Goal: Communication & Community: Answer question/provide support

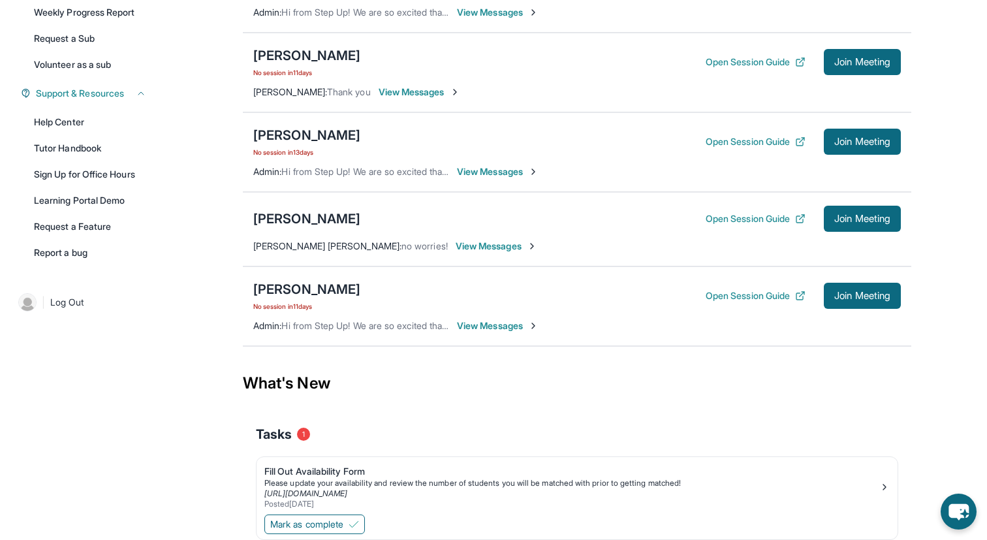
scroll to position [227, 0]
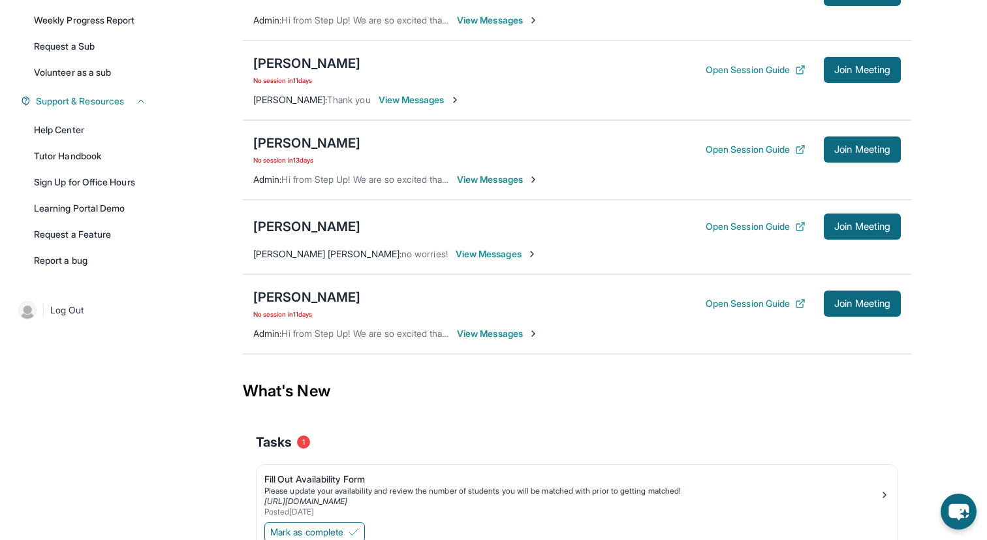
click at [484, 261] on span "View Messages" at bounding box center [497, 253] width 82 height 13
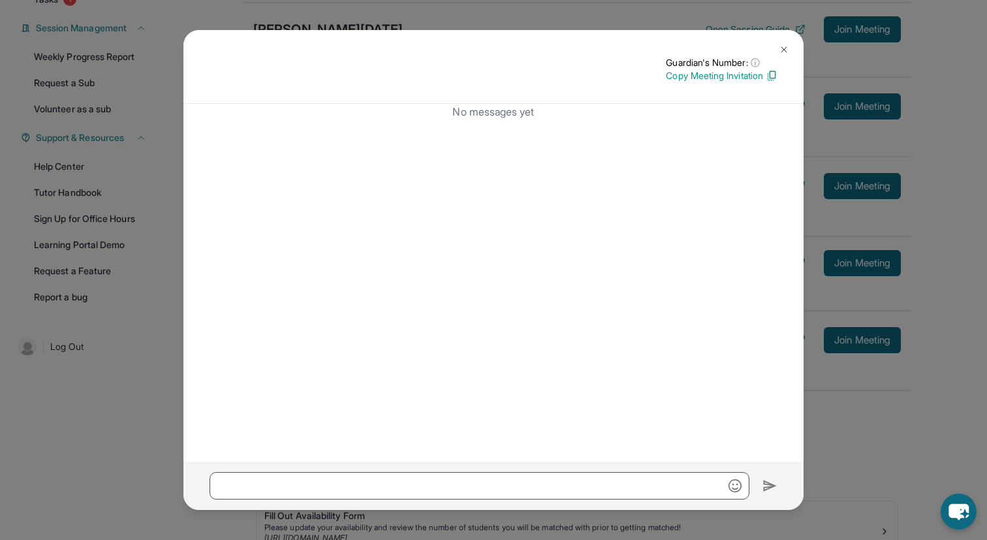
scroll to position [229, 0]
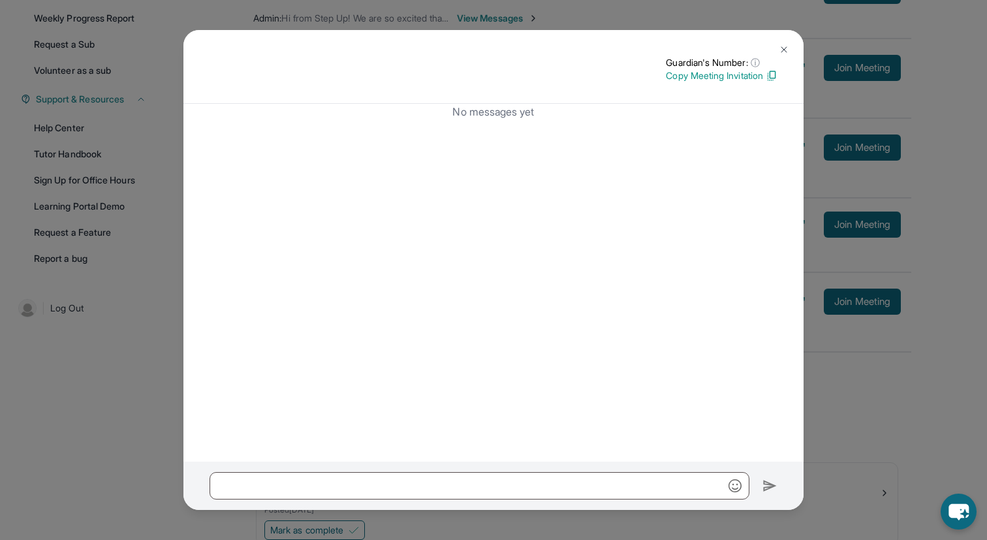
click at [786, 45] on img at bounding box center [784, 49] width 10 height 10
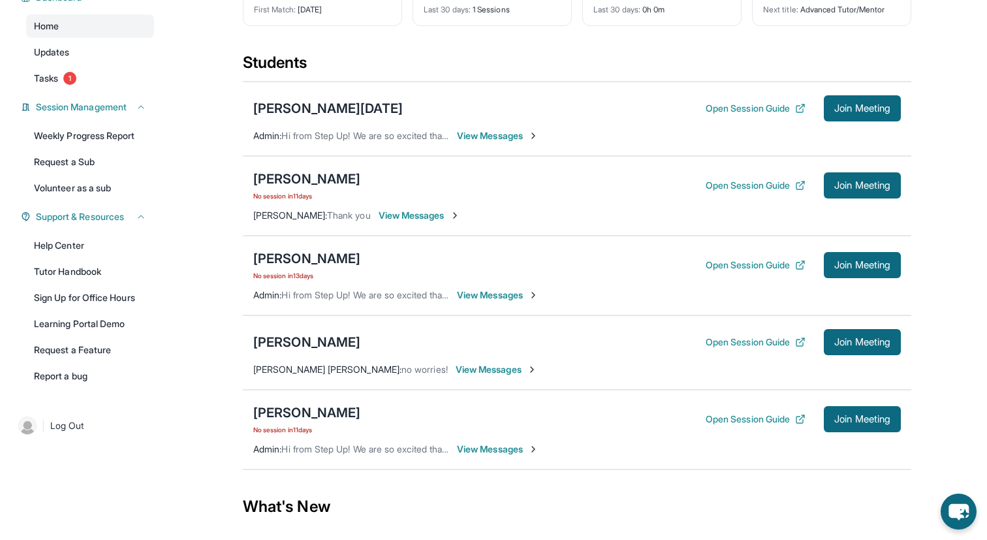
scroll to position [108, 0]
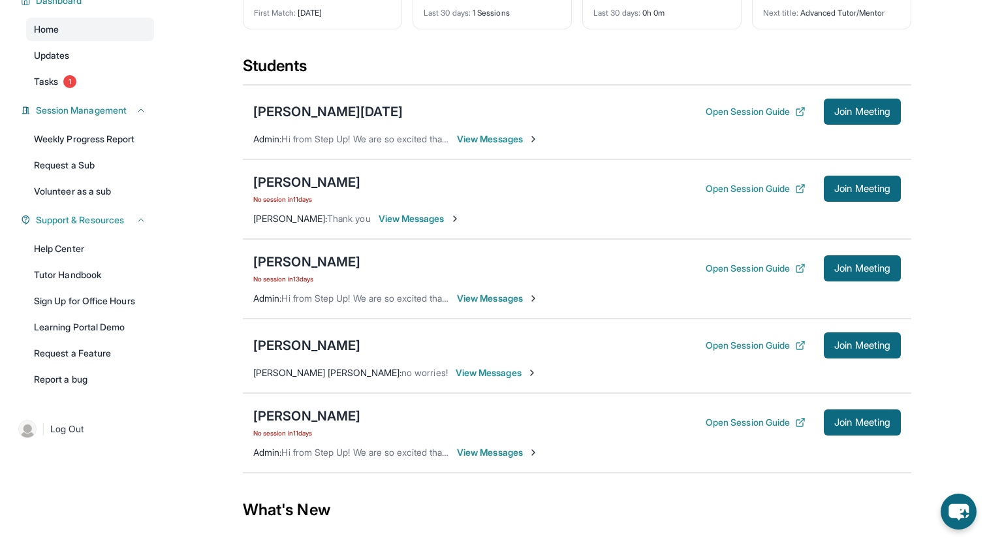
click at [531, 146] on span "View Messages" at bounding box center [498, 139] width 82 height 13
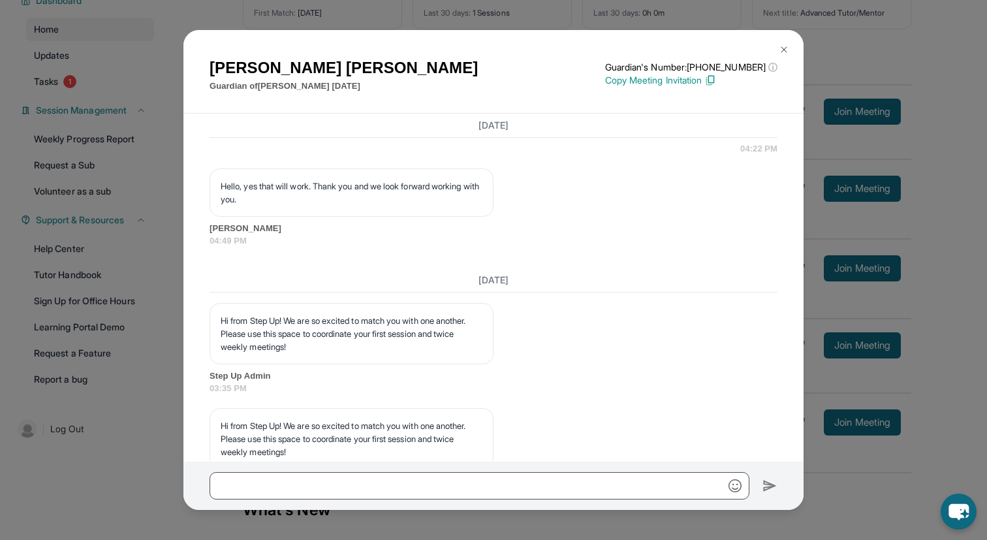
scroll to position [885, 0]
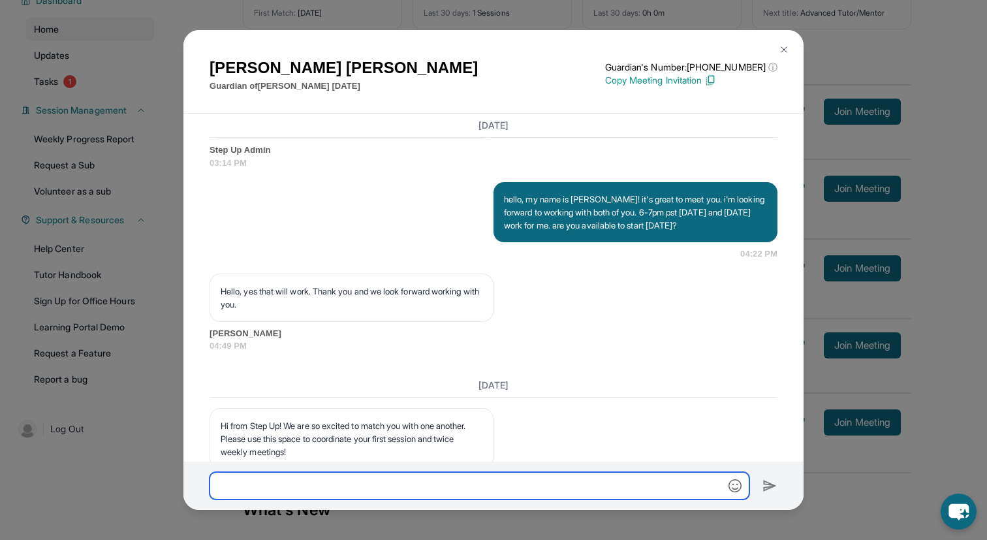
click at [306, 486] on input "text" at bounding box center [480, 485] width 540 height 27
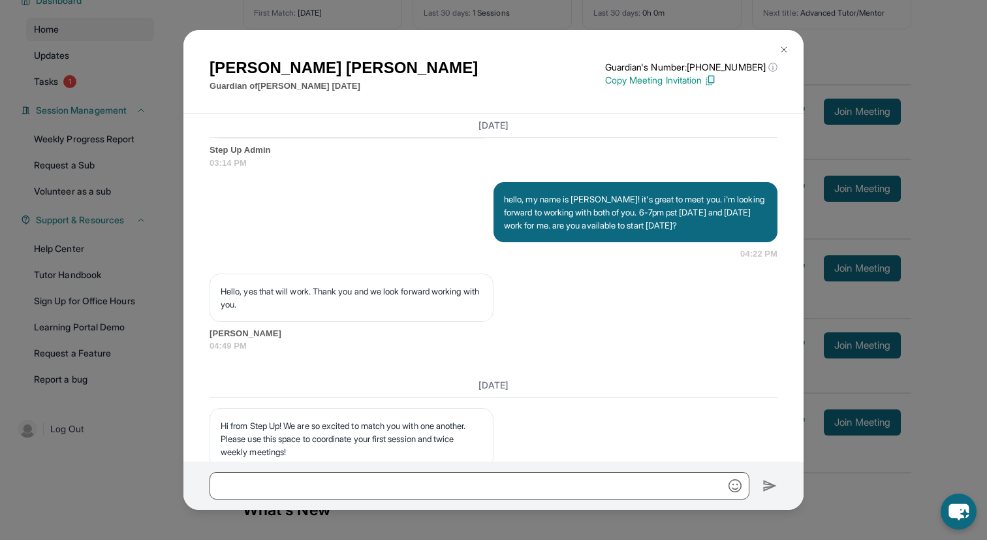
click at [787, 45] on img at bounding box center [784, 49] width 10 height 10
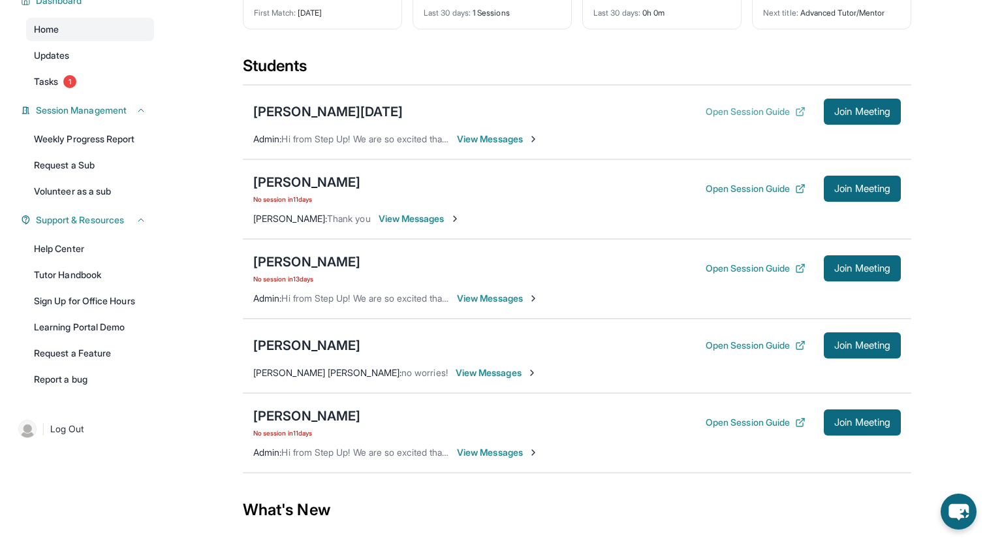
click at [747, 118] on button "Open Session Guide" at bounding box center [756, 111] width 100 height 13
click at [857, 125] on button "Join Meeting" at bounding box center [862, 112] width 77 height 26
click at [524, 146] on span "View Messages" at bounding box center [498, 139] width 82 height 13
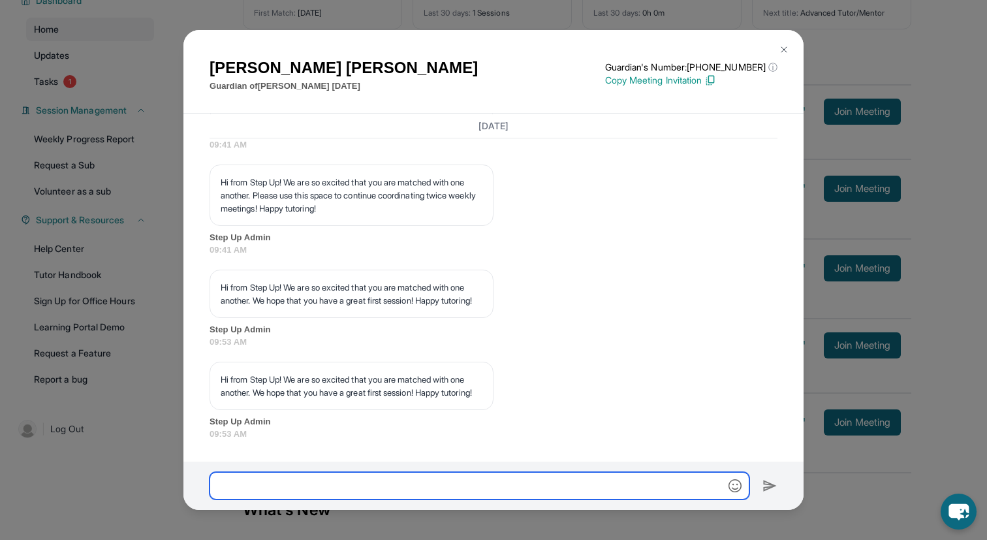
click at [377, 477] on input "text" at bounding box center [480, 485] width 540 height 27
type input "**********"
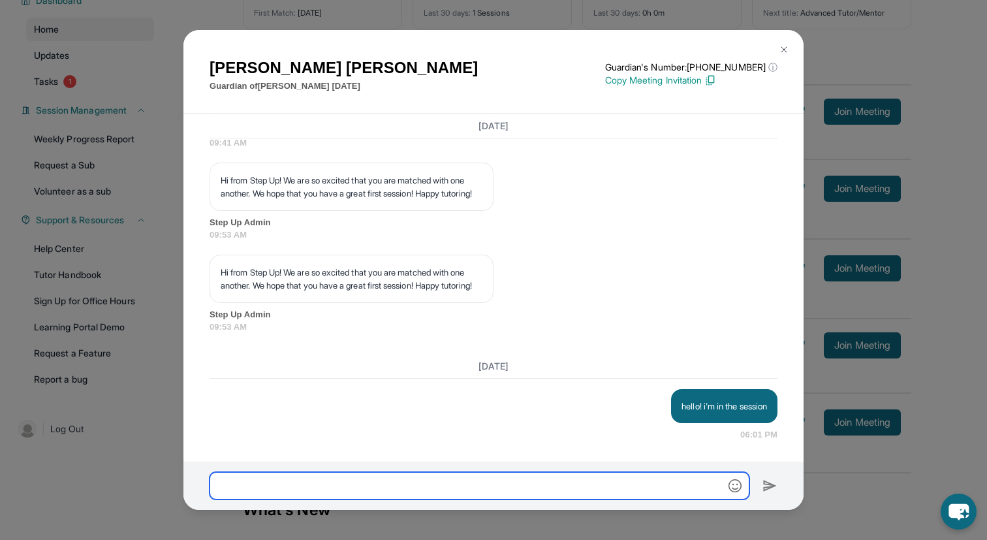
scroll to position [1658, 0]
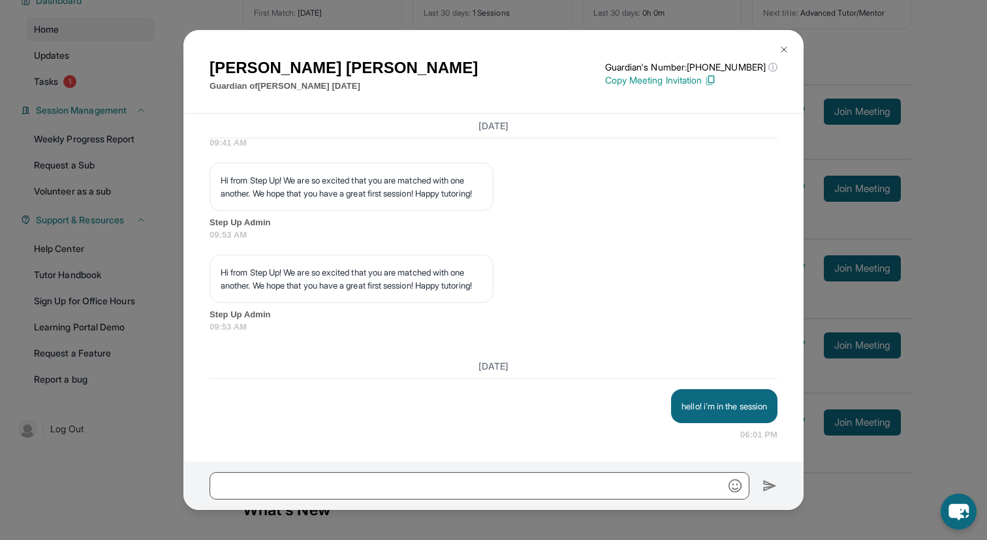
click at [857, 293] on div "[PERSON_NAME] Guardian of [PERSON_NAME][DATE] Guardian's Number: [PHONE_NUMBER]…" at bounding box center [493, 270] width 987 height 540
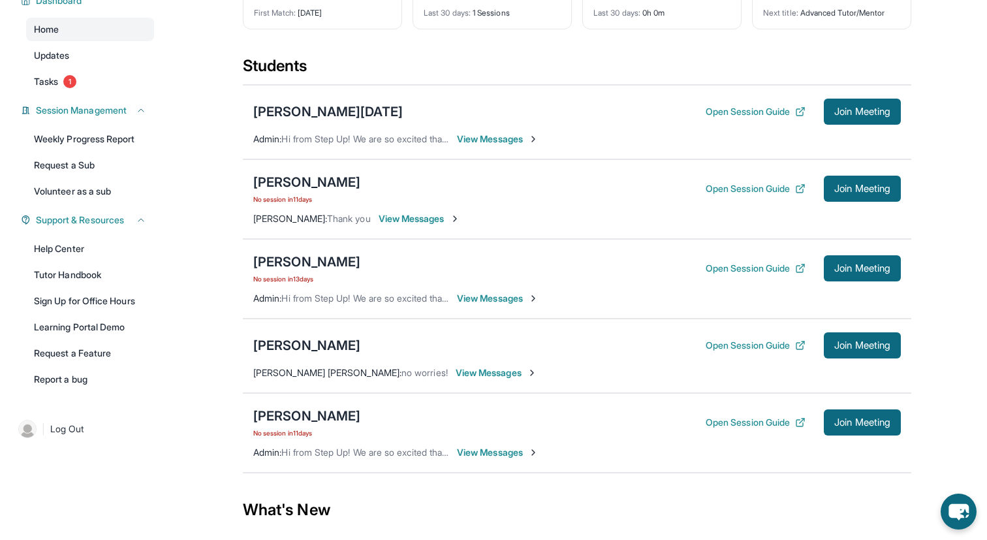
click at [490, 146] on span "View Messages" at bounding box center [498, 139] width 82 height 13
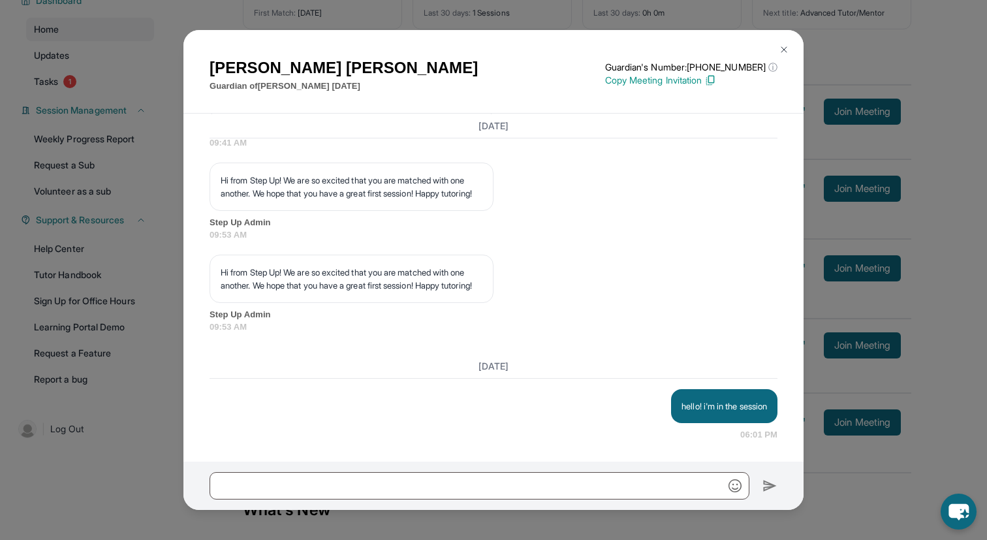
click at [779, 50] on img at bounding box center [784, 49] width 10 height 10
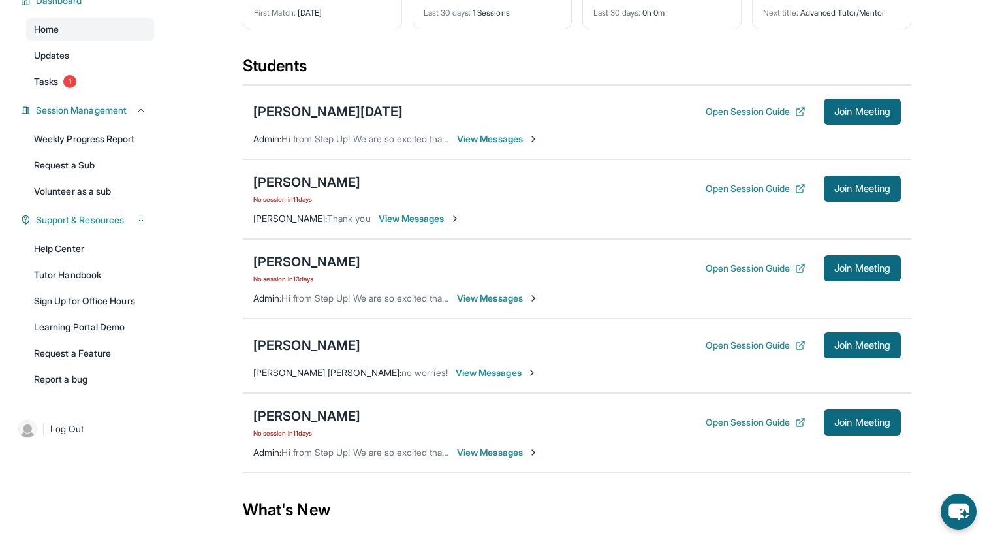
click at [469, 142] on div "Xavier Makara Open Session Guide Join Meeting Admin : Hi from Step Up! We are s…" at bounding box center [577, 122] width 669 height 74
click at [481, 146] on span "View Messages" at bounding box center [498, 139] width 82 height 13
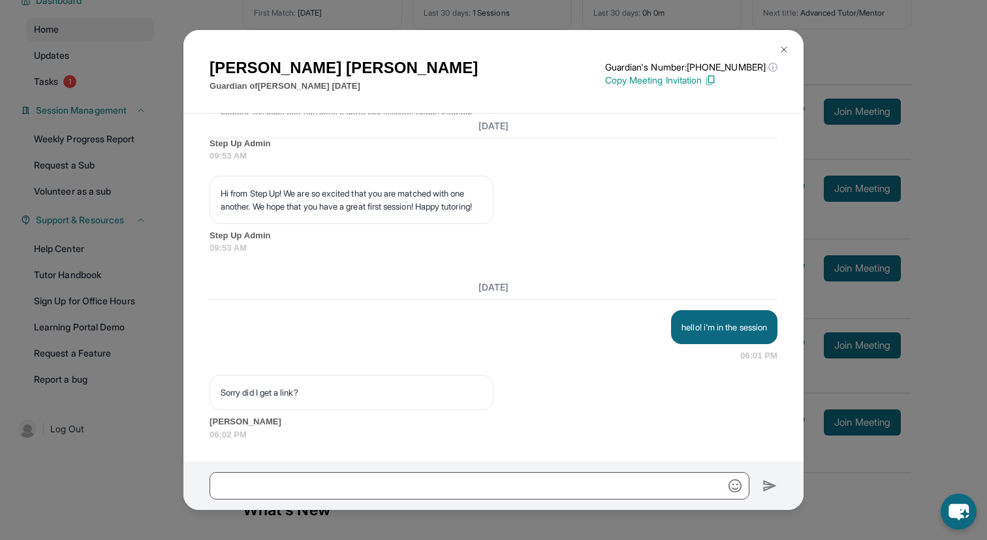
scroll to position [1737, 0]
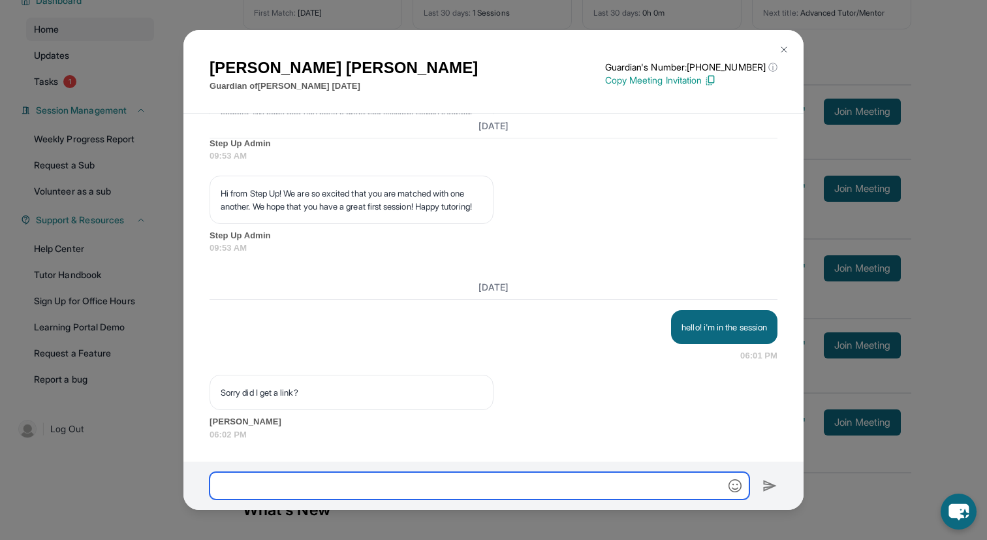
click at [351, 491] on input "text" at bounding box center [480, 485] width 540 height 27
type input "**********"
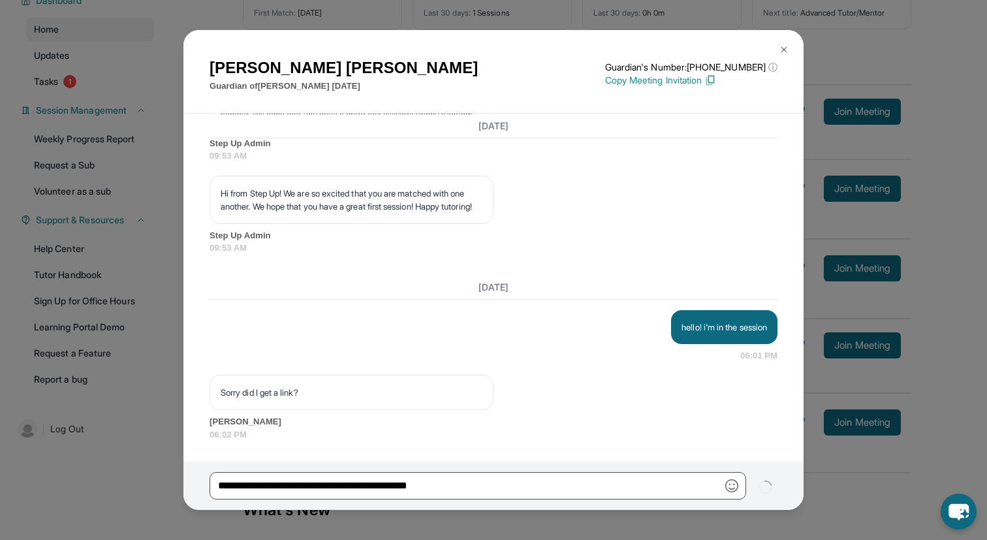
click at [729, 76] on p "Copy Meeting Invitation" at bounding box center [691, 80] width 172 height 13
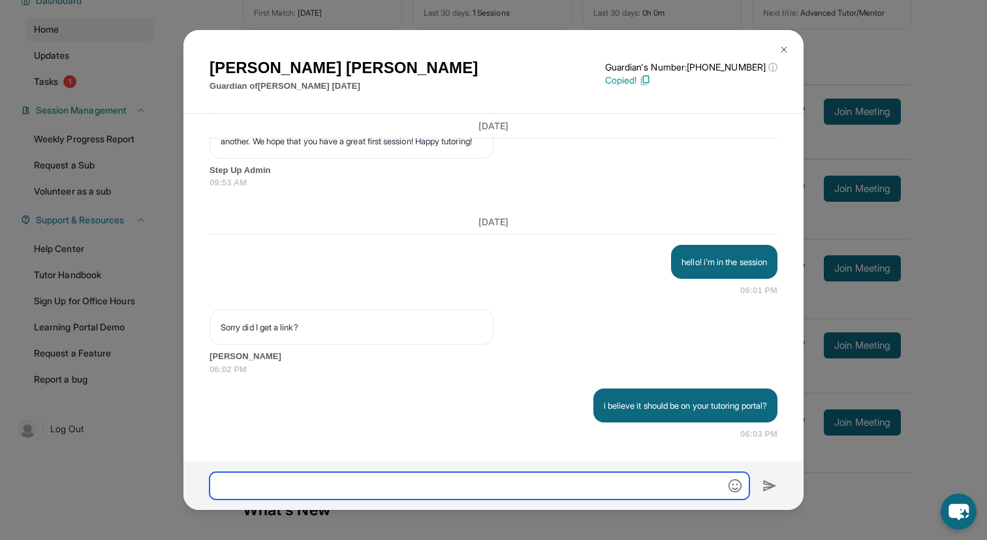
scroll to position [1802, 0]
click at [305, 484] on input "text" at bounding box center [480, 485] width 540 height 27
paste input "**********"
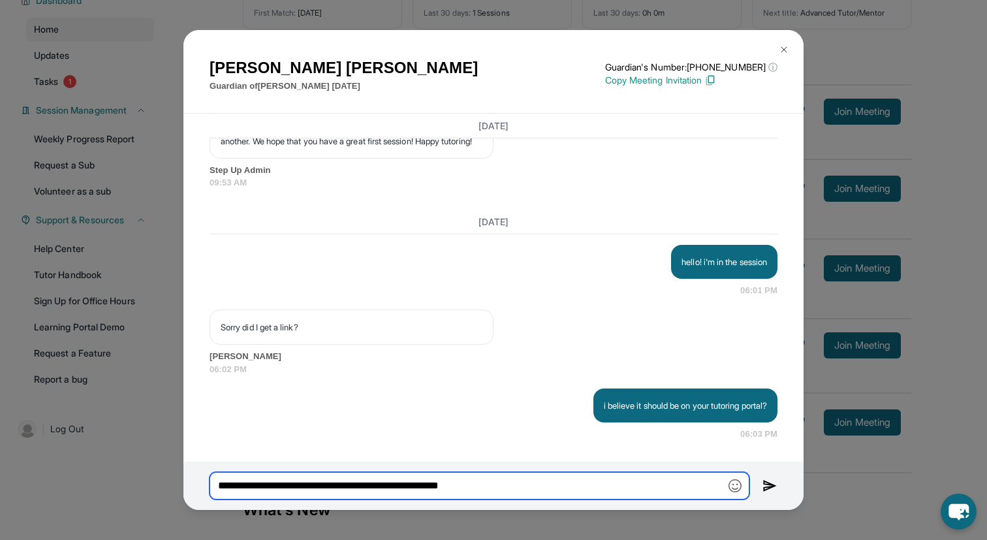
type input "**********"
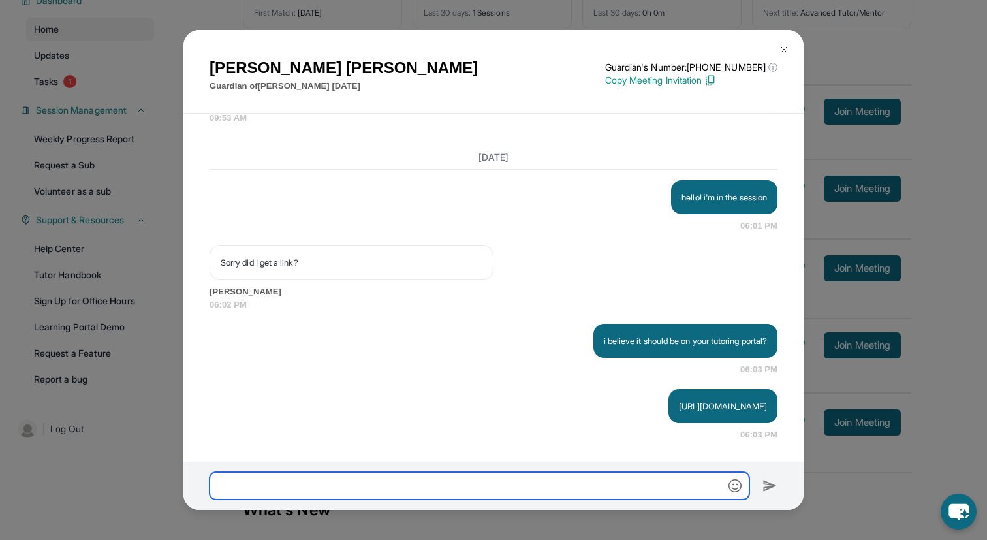
scroll to position [1867, 0]
type input "**********"
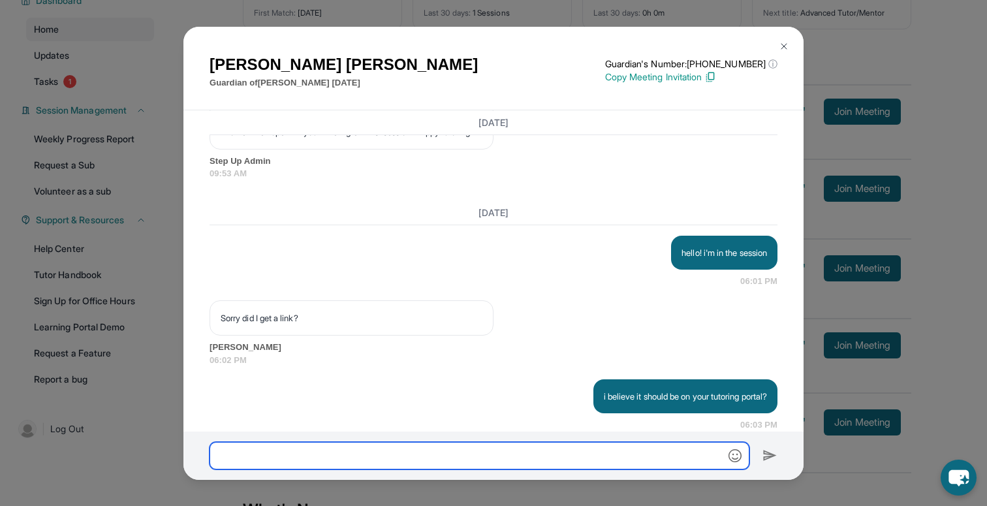
scroll to position [1959, 0]
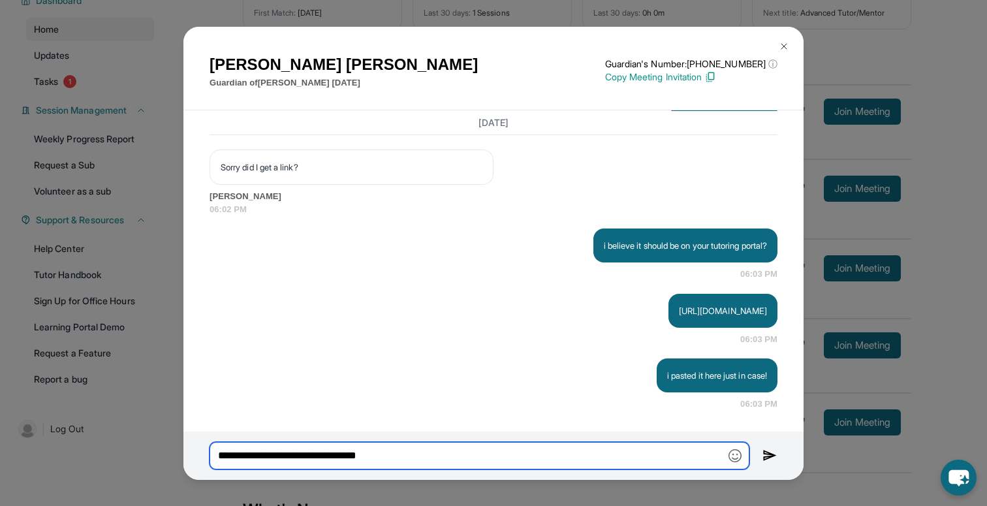
type input "**********"
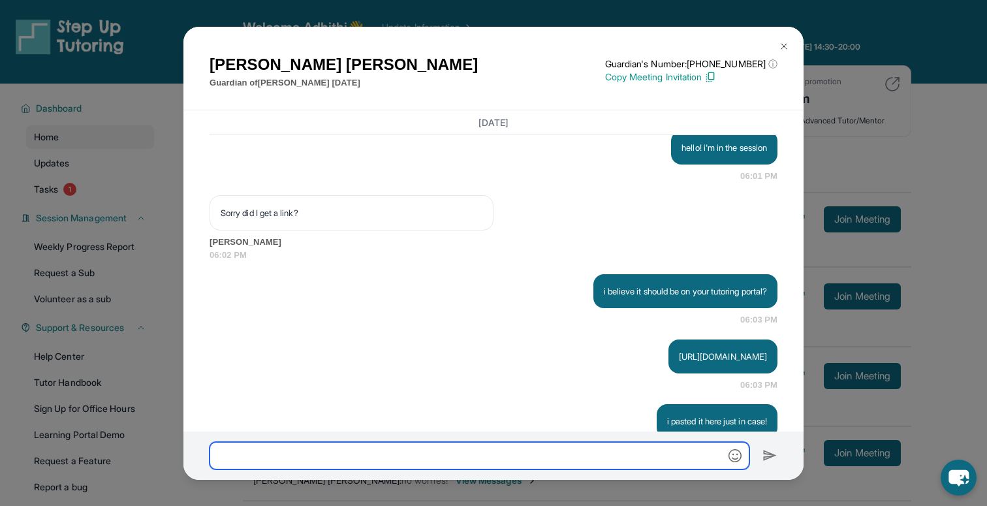
scroll to position [2024, 0]
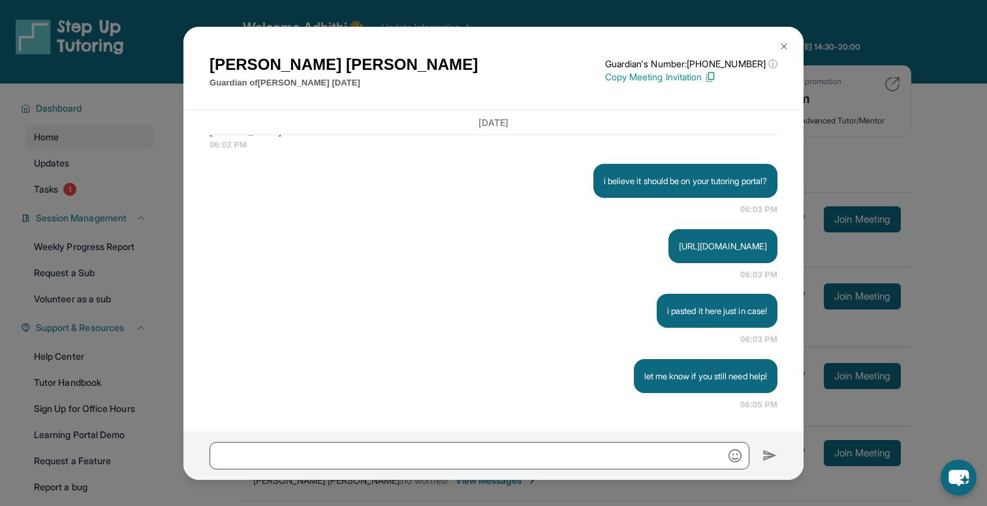
click at [785, 42] on img at bounding box center [784, 46] width 10 height 10
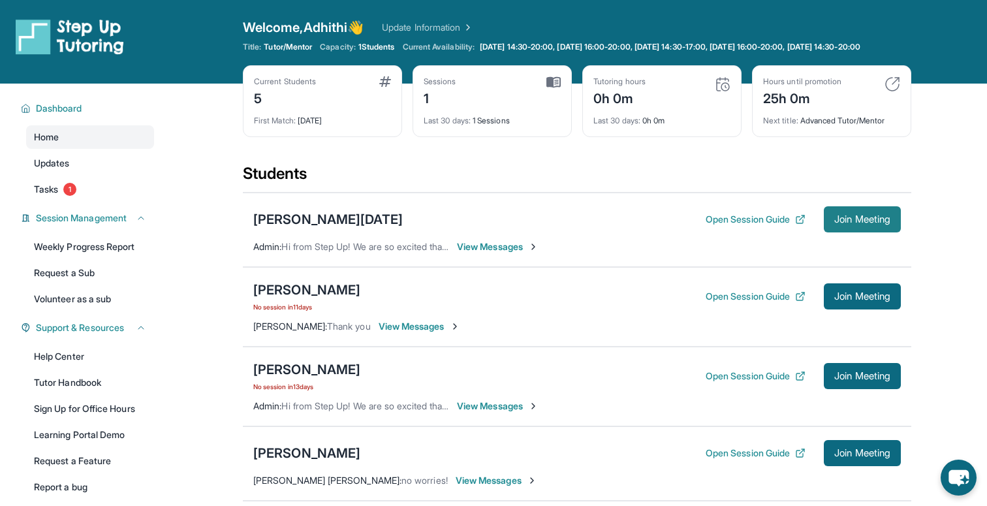
click at [850, 221] on button "Join Meeting" at bounding box center [862, 219] width 77 height 26
click at [513, 253] on span "View Messages" at bounding box center [498, 246] width 82 height 13
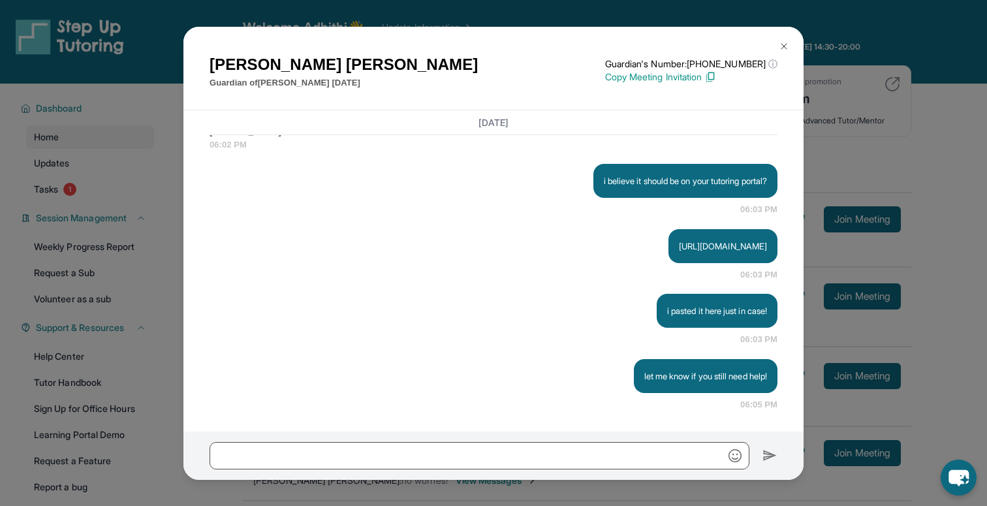
click at [782, 43] on img at bounding box center [784, 46] width 10 height 10
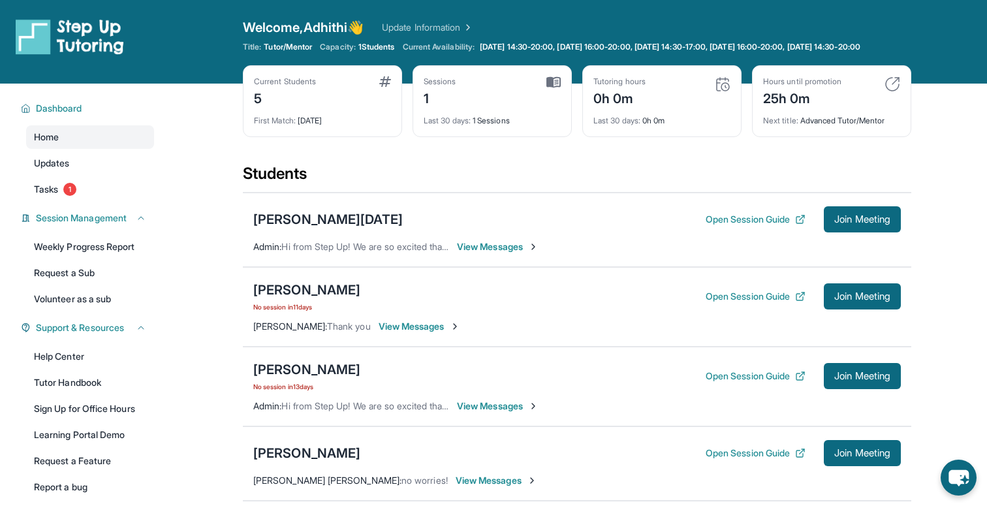
click at [474, 251] on span "View Messages" at bounding box center [498, 246] width 82 height 13
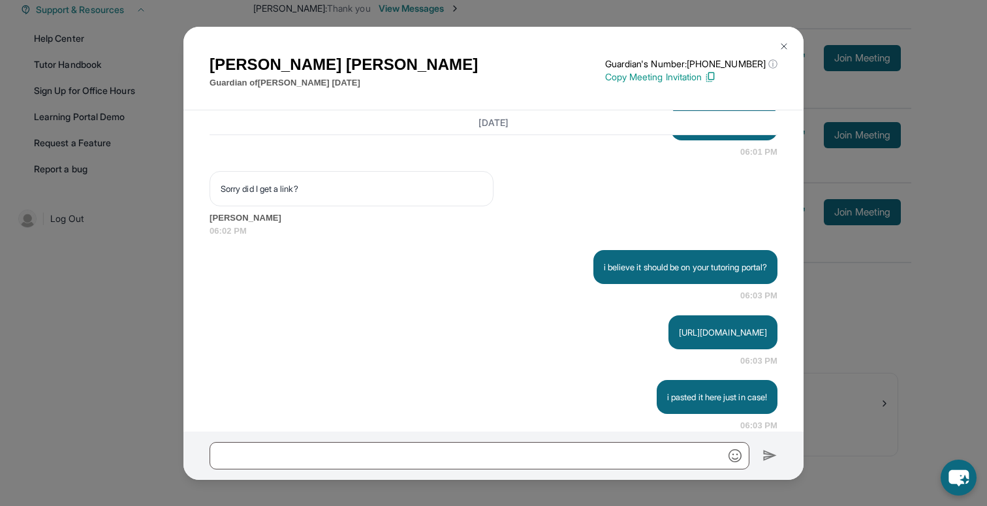
scroll to position [0, 0]
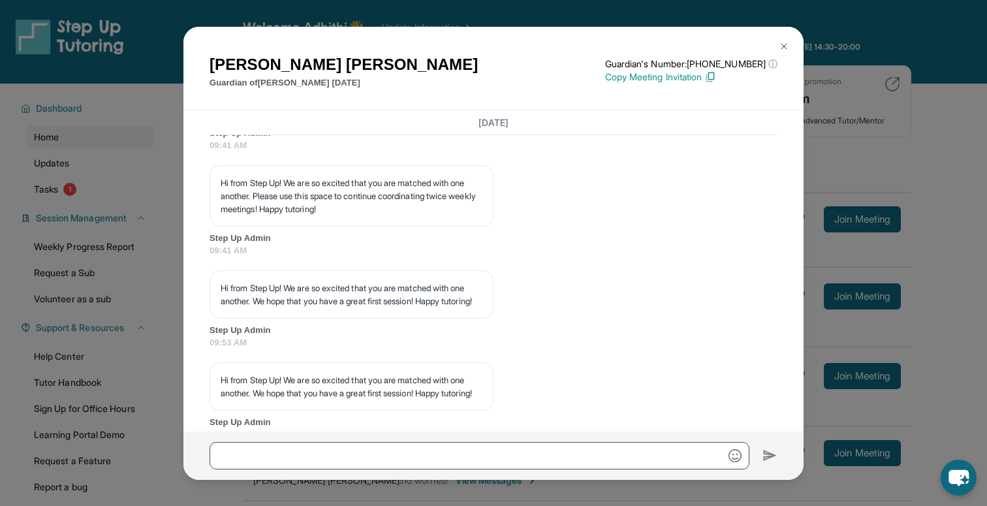
click at [778, 41] on button at bounding box center [784, 46] width 26 height 26
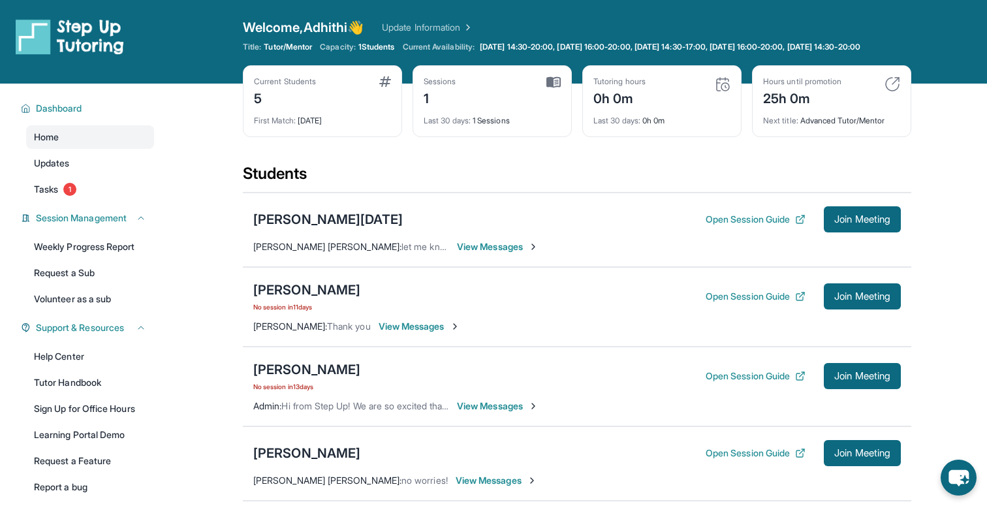
click at [524, 253] on span "View Messages" at bounding box center [498, 246] width 82 height 13
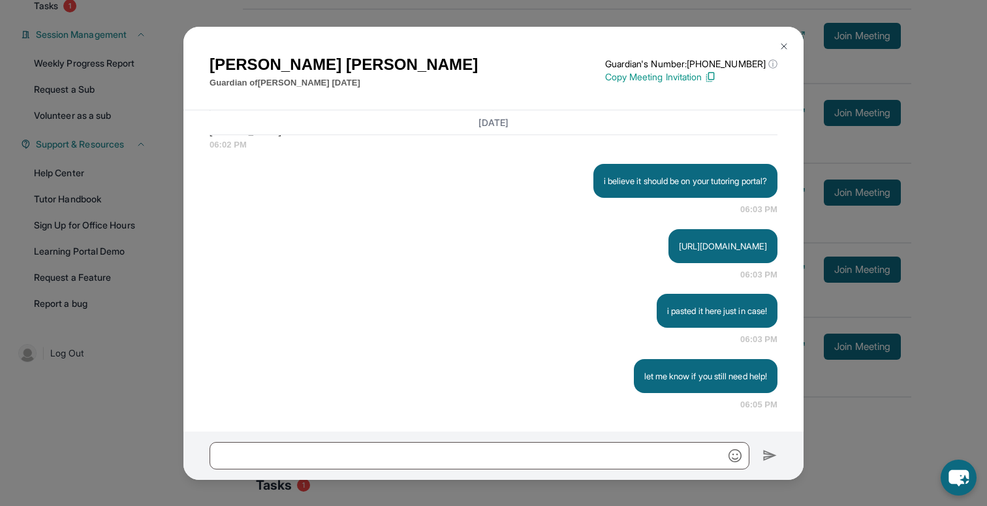
scroll to position [328, 0]
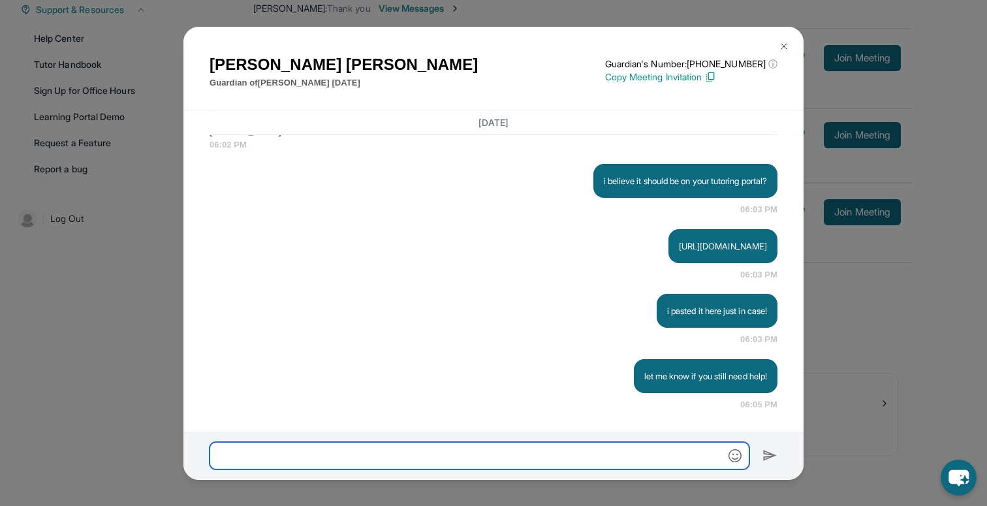
click at [437, 452] on input "text" at bounding box center [480, 455] width 540 height 27
type input "**********"
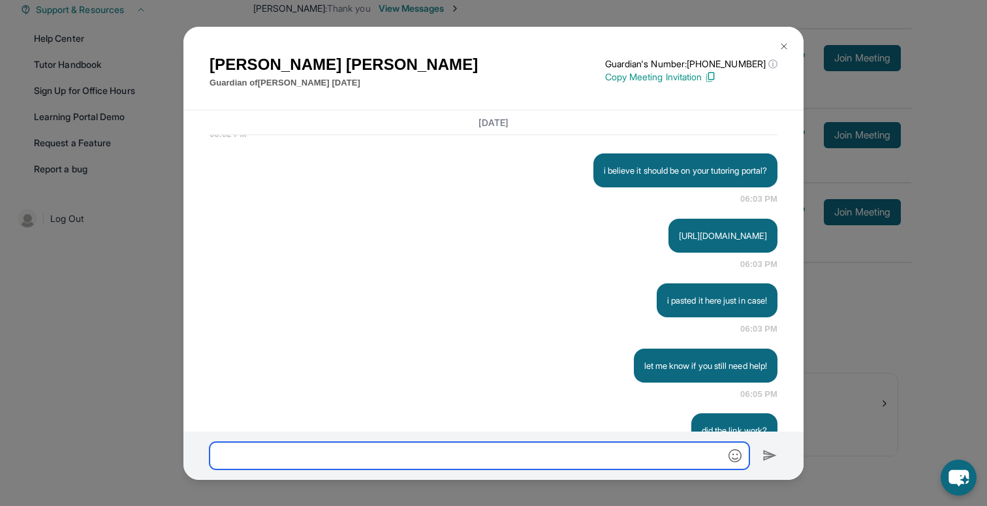
scroll to position [1968, 0]
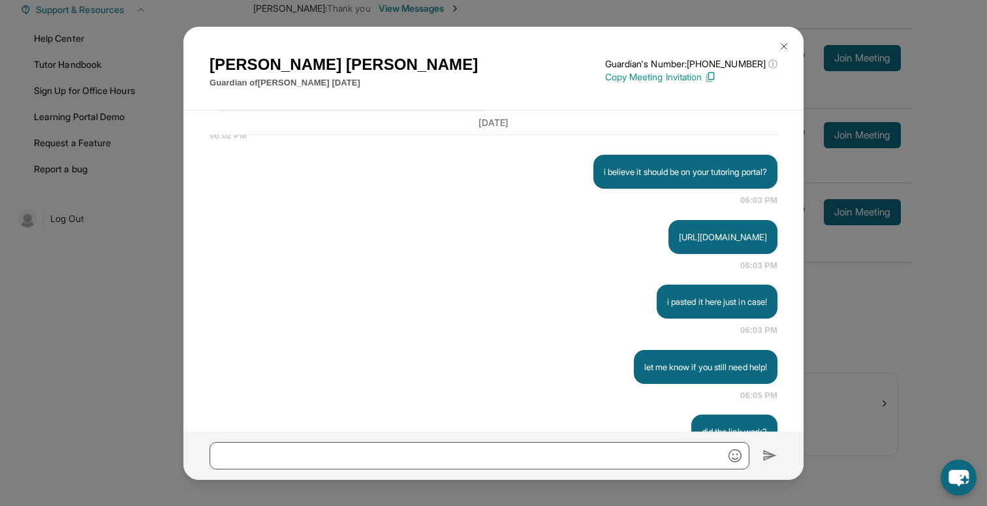
click at [856, 153] on div "[PERSON_NAME] Guardian of [PERSON_NAME][DATE] Guardian's Number: [PHONE_NUMBER]…" at bounding box center [493, 253] width 987 height 506
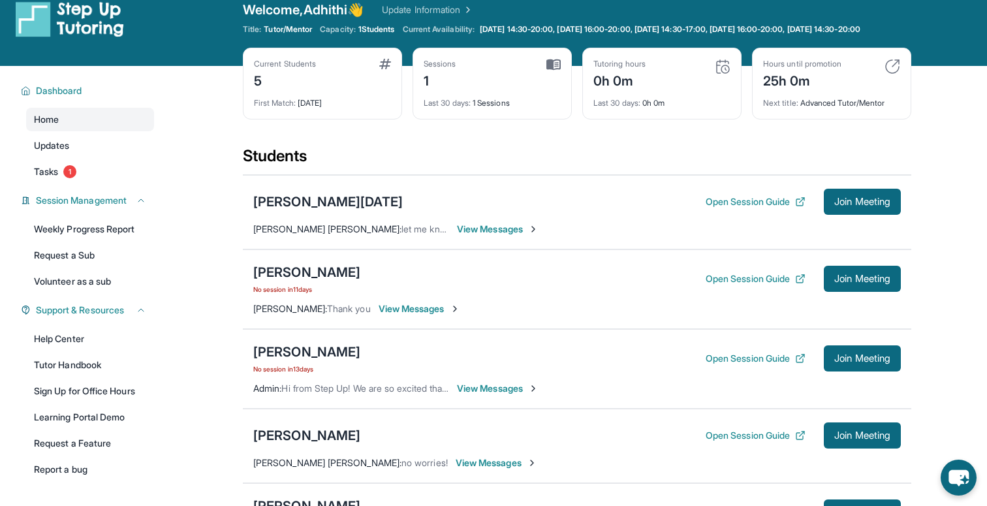
scroll to position [7, 0]
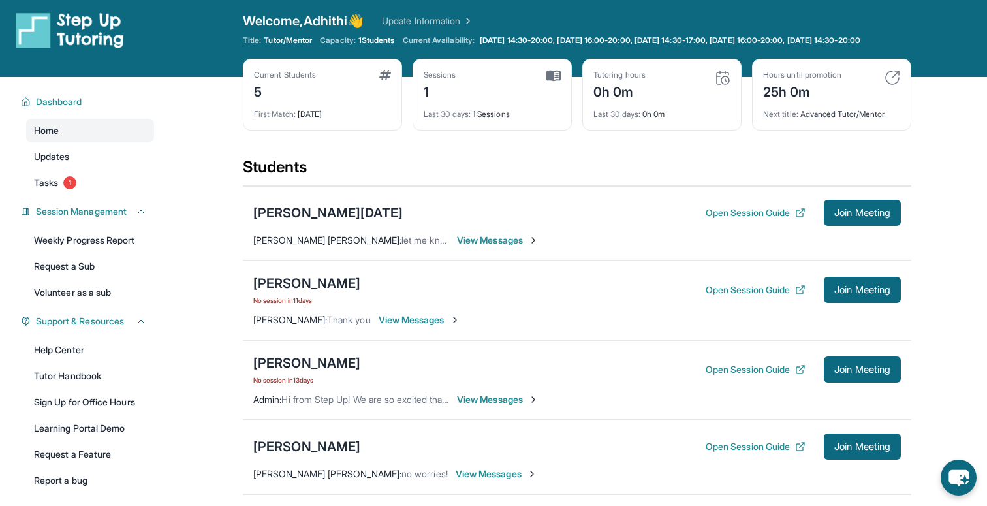
click at [626, 101] on div "0h 0m" at bounding box center [620, 90] width 52 height 21
click at [721, 86] on img at bounding box center [723, 78] width 16 height 16
click at [770, 219] on button "Open Session Guide" at bounding box center [756, 212] width 100 height 13
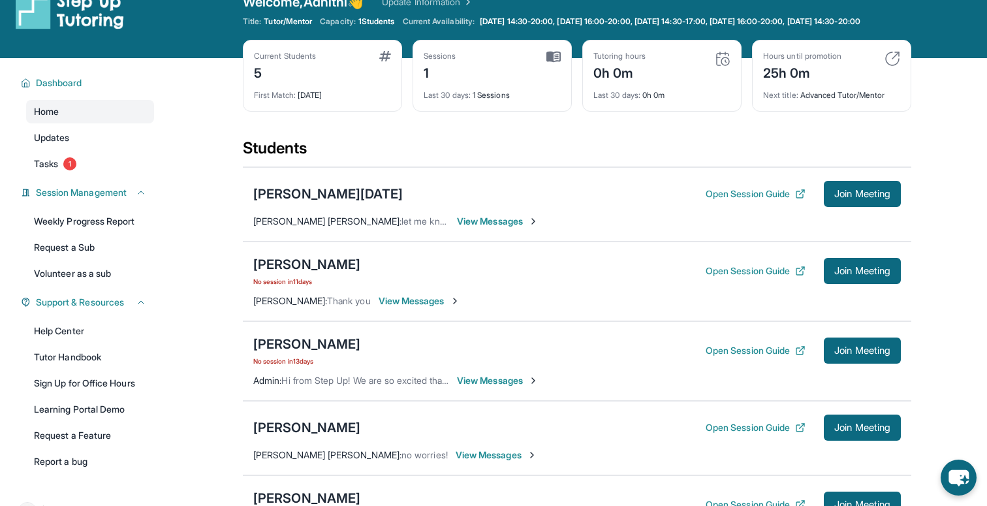
scroll to position [5, 0]
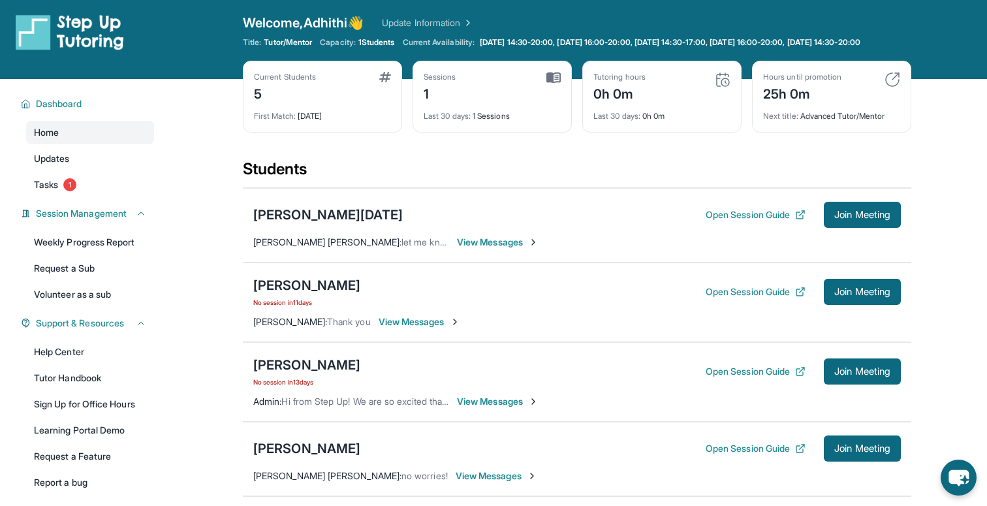
click at [561, 86] on div "Sessions 1 Last 30 days : 1 Sessions" at bounding box center [492, 97] width 159 height 72
click at [439, 82] on div "Sessions" at bounding box center [440, 77] width 33 height 10
click at [445, 133] on div "Sessions 1 Last 30 days : 1 Sessions" at bounding box center [492, 97] width 159 height 72
click at [624, 94] on div "0h 0m" at bounding box center [620, 92] width 52 height 21
click at [893, 87] on img at bounding box center [893, 80] width 16 height 16
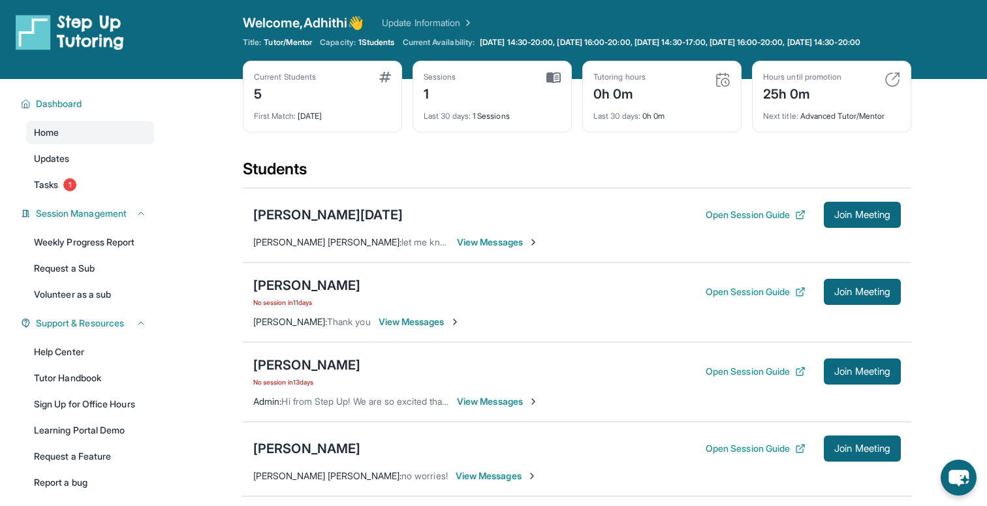
click at [491, 249] on span "View Messages" at bounding box center [498, 242] width 82 height 13
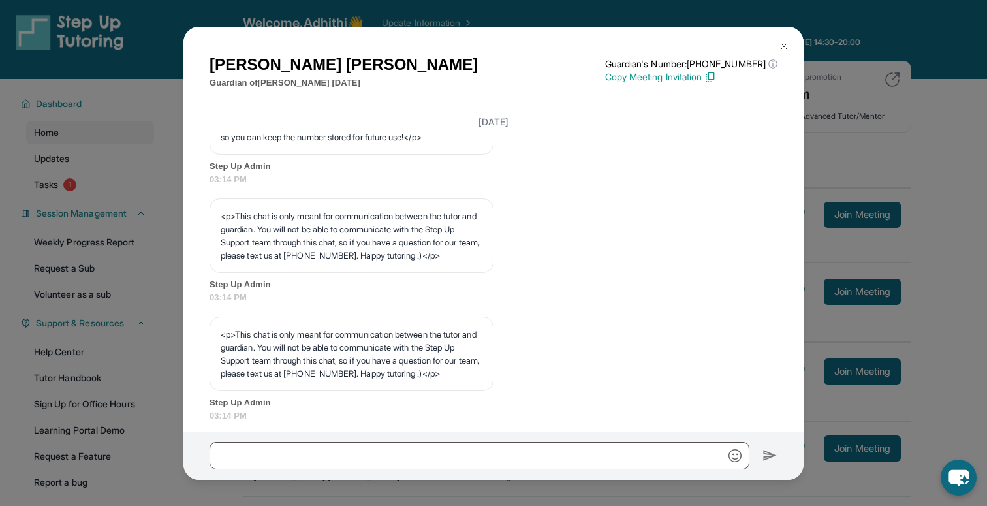
scroll to position [311, 0]
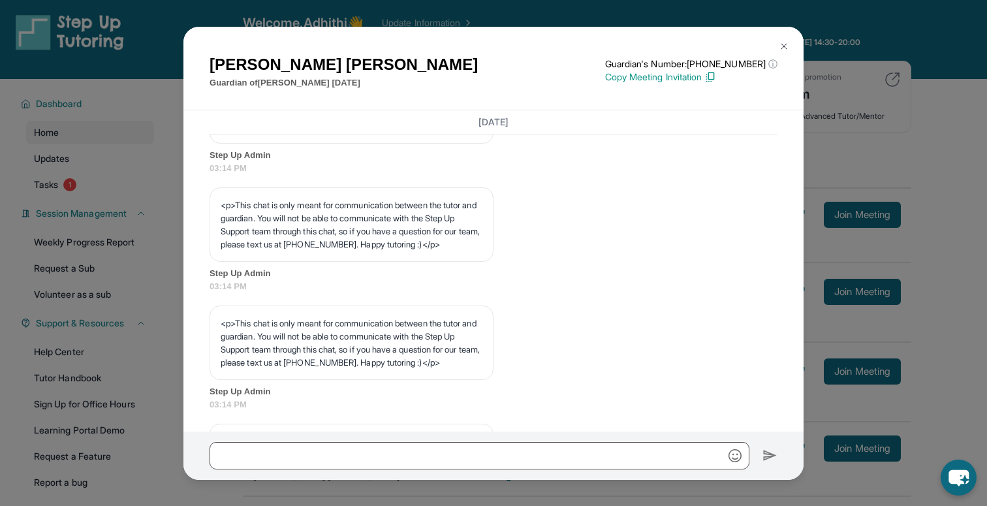
click at [814, 215] on div "[PERSON_NAME] Guardian of [PERSON_NAME][DATE] Guardian's Number: [PHONE_NUMBER]…" at bounding box center [493, 253] width 987 height 506
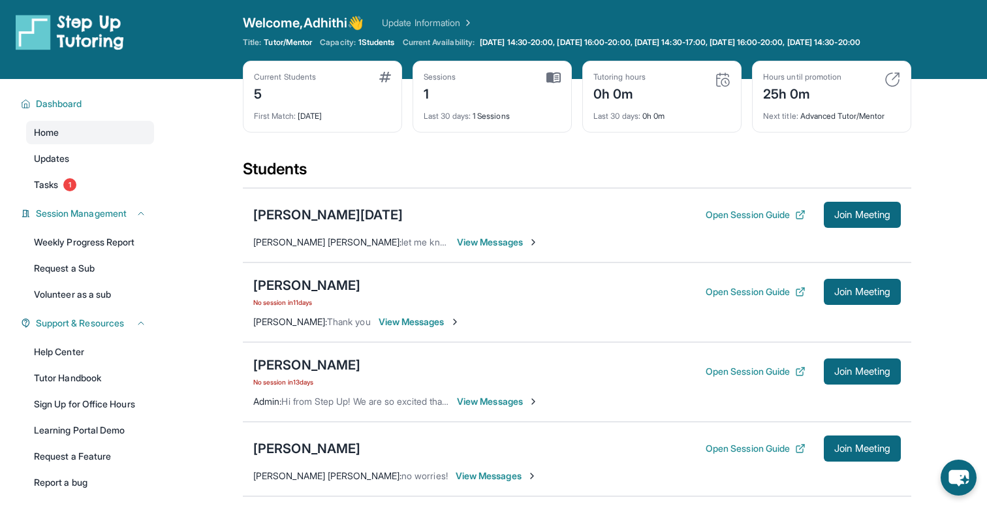
click at [513, 249] on span "View Messages" at bounding box center [498, 242] width 82 height 13
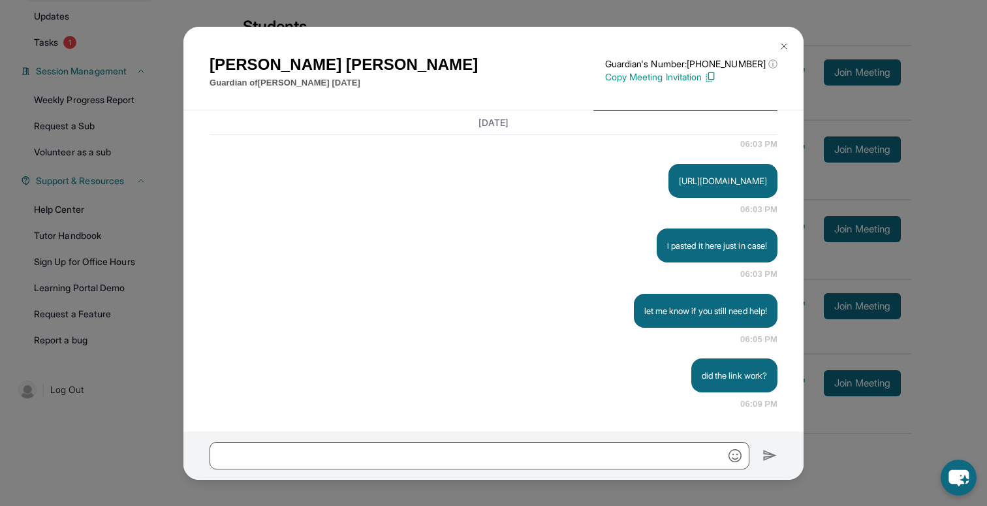
scroll to position [175, 0]
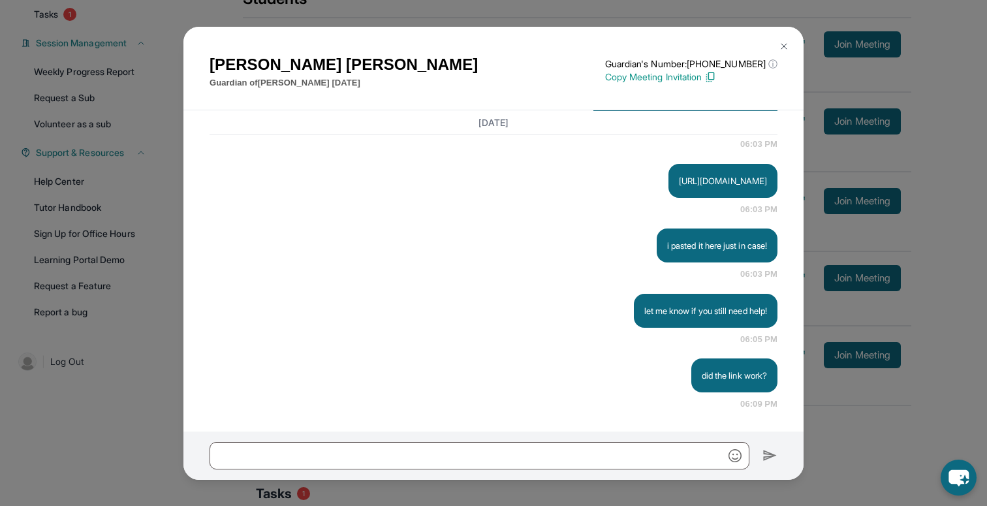
click at [830, 93] on div "Ingrid Linares Guardian of Xavier Makara Guardian's Number: +16892103880 ⓘ This…" at bounding box center [493, 253] width 987 height 506
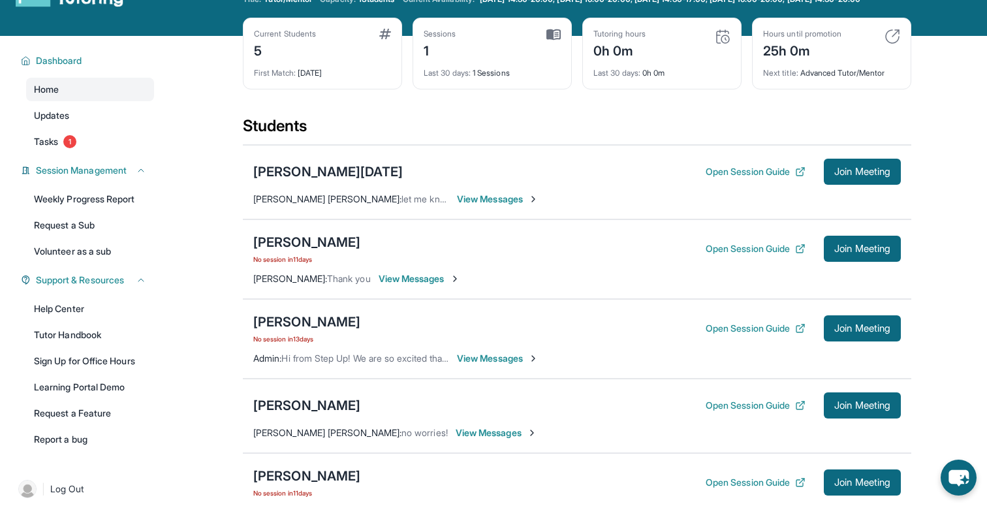
scroll to position [54, 0]
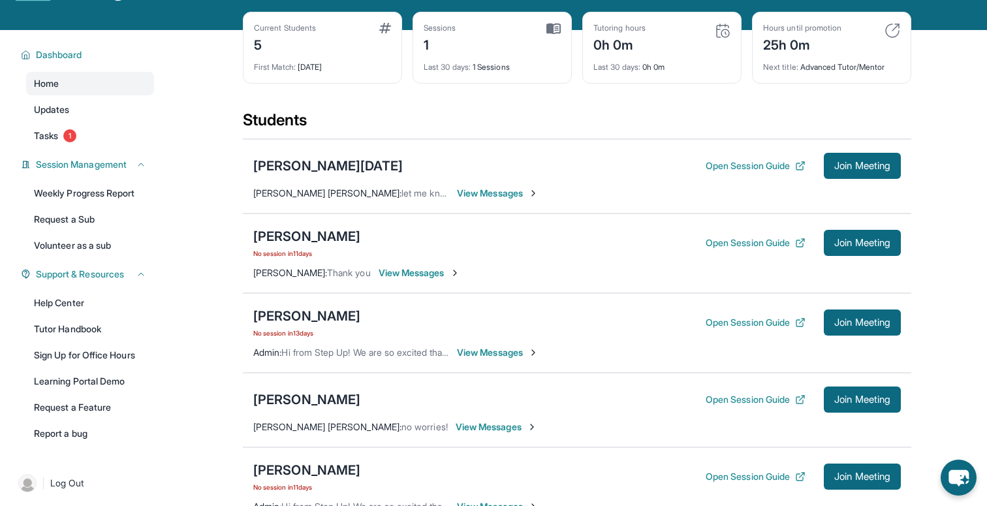
click at [466, 195] on div "Xavier Makara Open Session Guide Join Meeting Adhithi Narayana Murthy : let me …" at bounding box center [577, 176] width 669 height 74
click at [467, 200] on span "View Messages" at bounding box center [498, 193] width 82 height 13
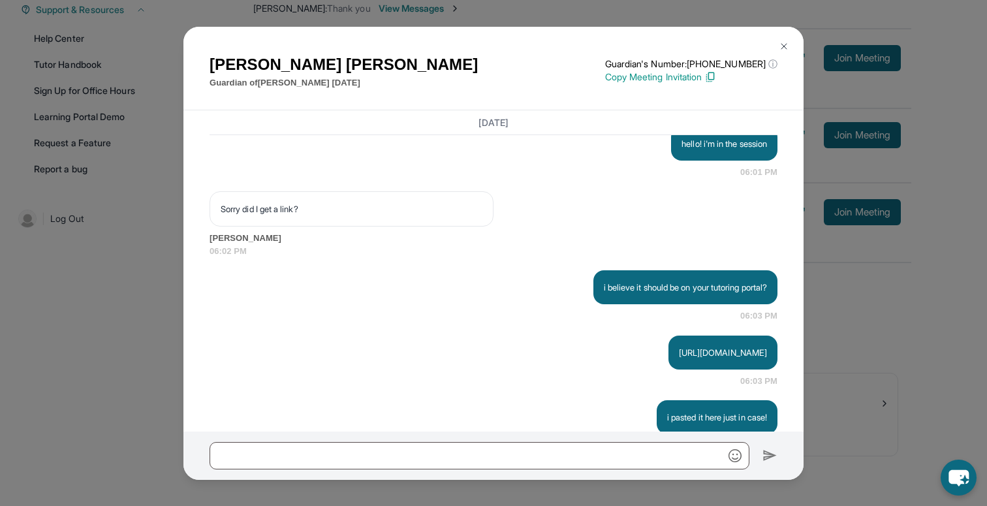
scroll to position [2089, 0]
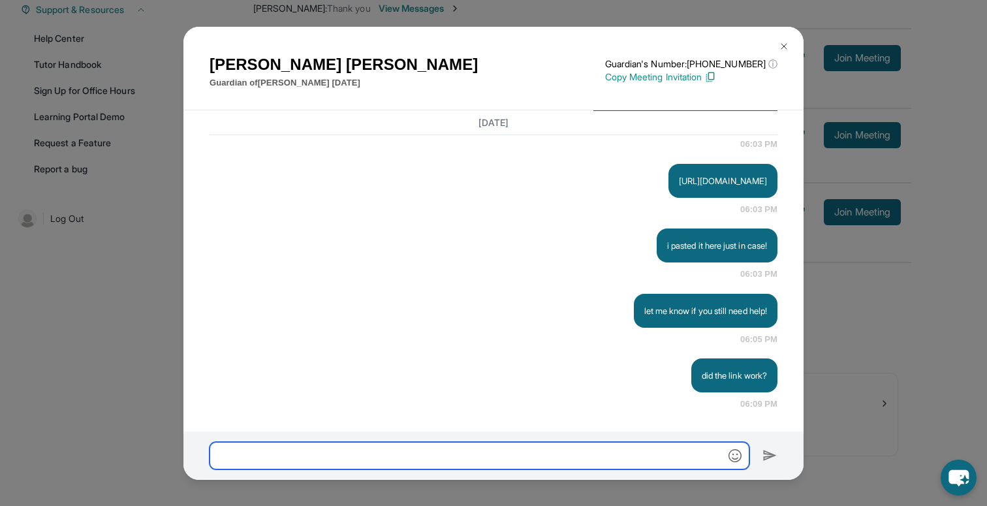
click at [298, 449] on input "text" at bounding box center [480, 455] width 540 height 27
paste input "**********"
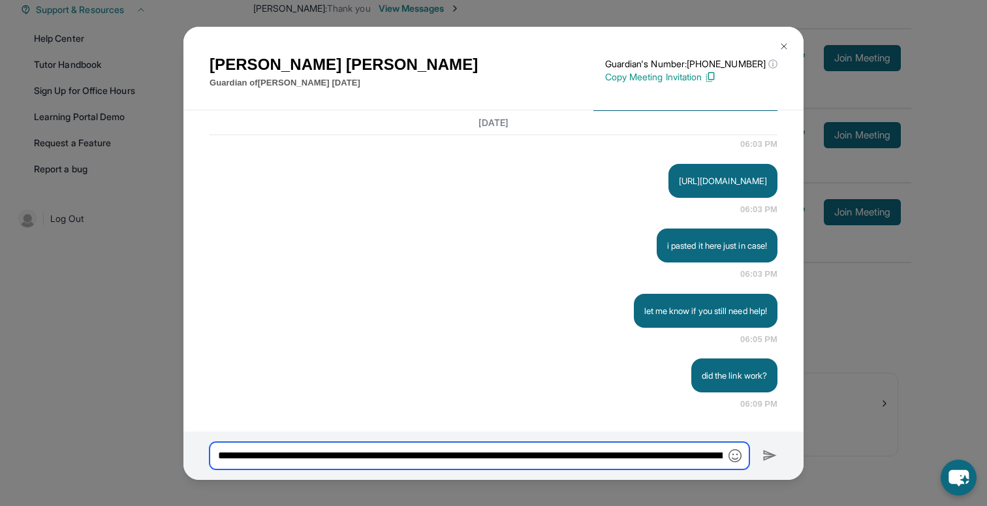
scroll to position [0, 258]
drag, startPoint x: 490, startPoint y: 453, endPoint x: 297, endPoint y: 452, distance: 192.6
click at [297, 452] on input "**********" at bounding box center [480, 455] width 540 height 27
click at [302, 452] on input "**********" at bounding box center [480, 455] width 540 height 27
drag, startPoint x: 365, startPoint y: 455, endPoint x: 330, endPoint y: 454, distance: 35.3
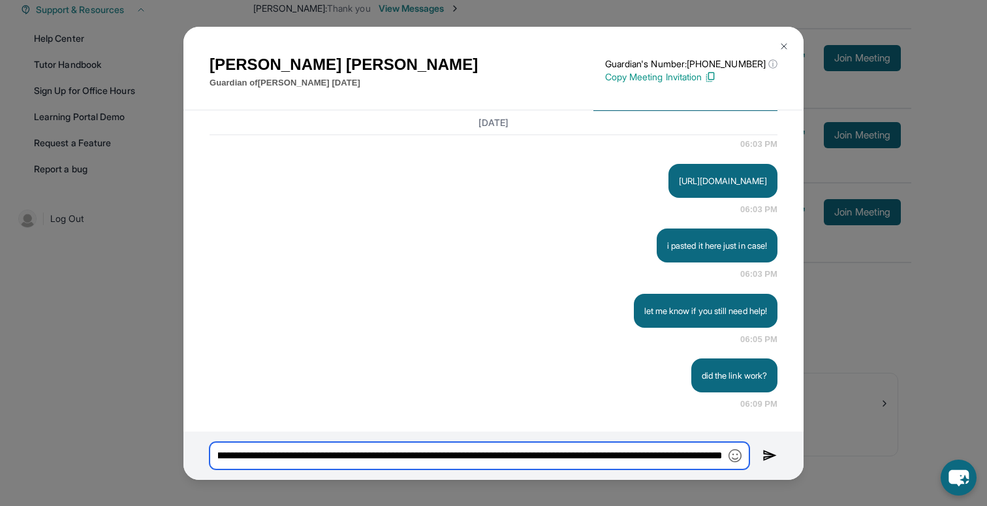
click at [330, 454] on input "**********" at bounding box center [480, 455] width 540 height 27
drag, startPoint x: 381, startPoint y: 456, endPoint x: 208, endPoint y: 457, distance: 173.7
click at [208, 457] on div "**********" at bounding box center [493, 456] width 620 height 48
click at [254, 457] on input "**********" at bounding box center [480, 455] width 540 height 27
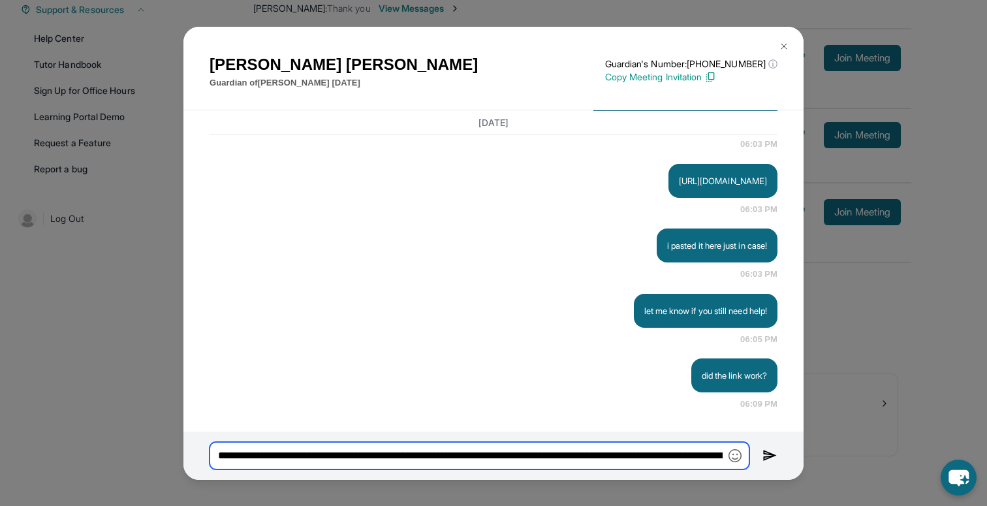
drag, startPoint x: 415, startPoint y: 458, endPoint x: 204, endPoint y: 454, distance: 210.9
click at [204, 455] on div "**********" at bounding box center [493, 456] width 620 height 48
drag, startPoint x: 307, startPoint y: 457, endPoint x: 330, endPoint y: 455, distance: 23.6
click at [330, 455] on input "**********" at bounding box center [480, 455] width 540 height 27
click at [360, 457] on input "**********" at bounding box center [480, 455] width 540 height 27
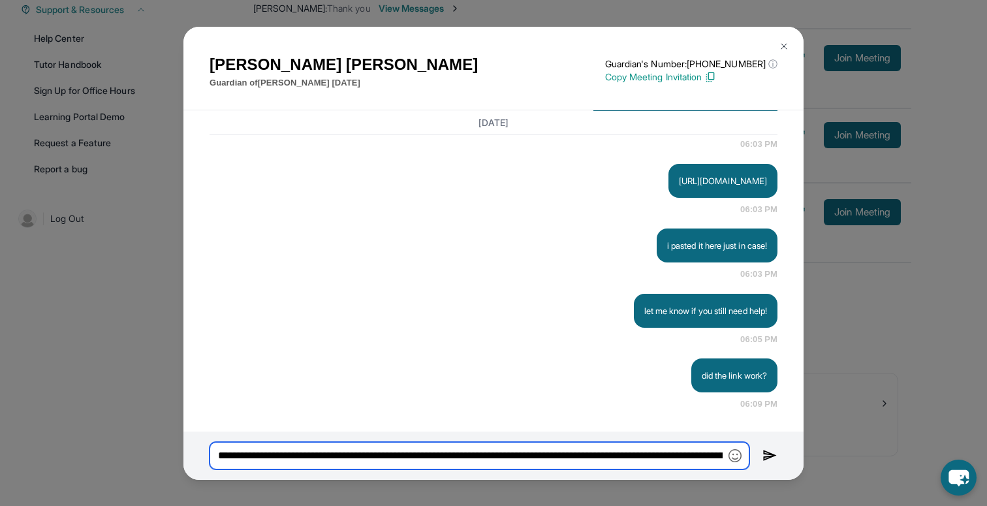
click at [465, 458] on input "**********" at bounding box center [480, 455] width 540 height 27
drag, startPoint x: 562, startPoint y: 456, endPoint x: 714, endPoint y: 454, distance: 152.8
click at [714, 454] on input "**********" at bounding box center [480, 455] width 540 height 27
click at [459, 449] on input "**********" at bounding box center [480, 455] width 540 height 27
drag, startPoint x: 460, startPoint y: 451, endPoint x: 708, endPoint y: 451, distance: 248.1
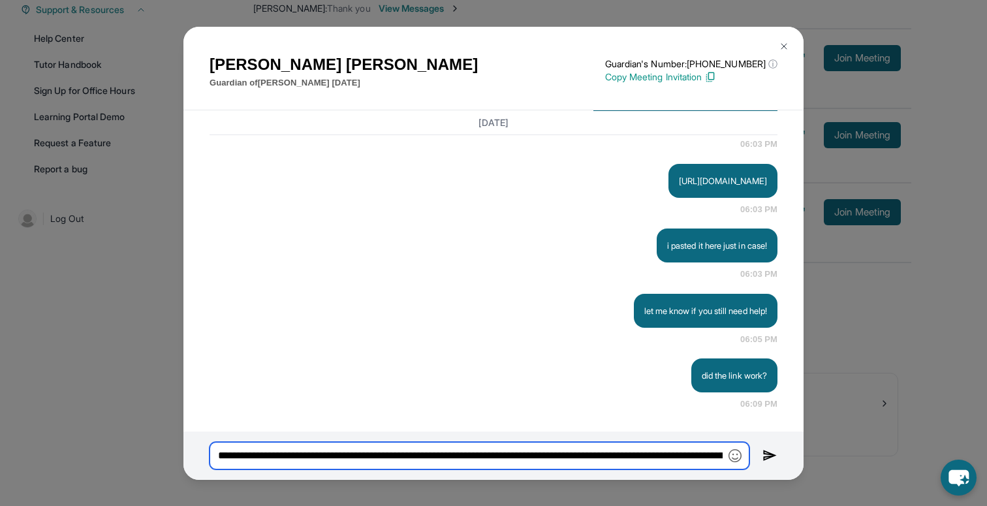
click at [708, 451] on input "**********" at bounding box center [480, 455] width 540 height 27
click at [693, 460] on input "**********" at bounding box center [480, 455] width 540 height 27
type input "**********"
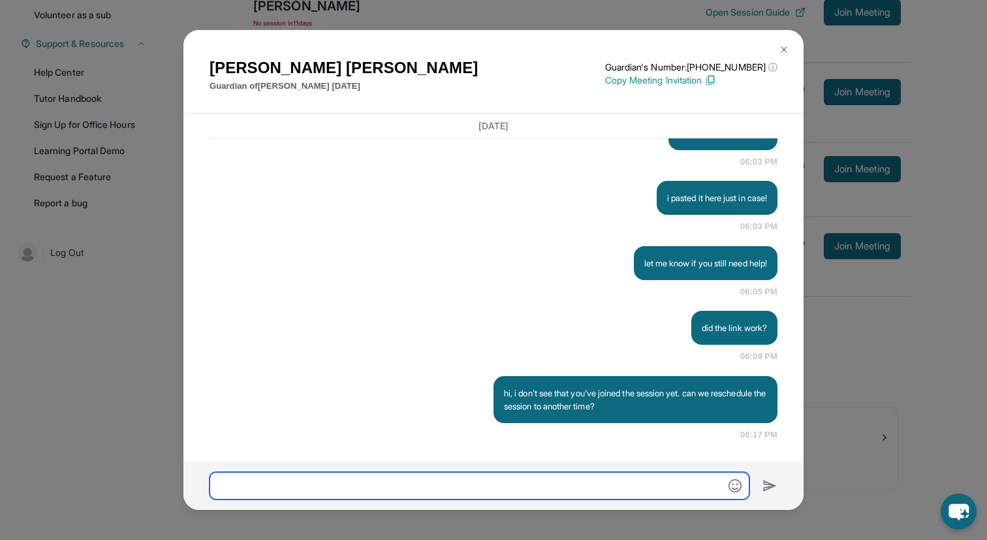
scroll to position [2140, 0]
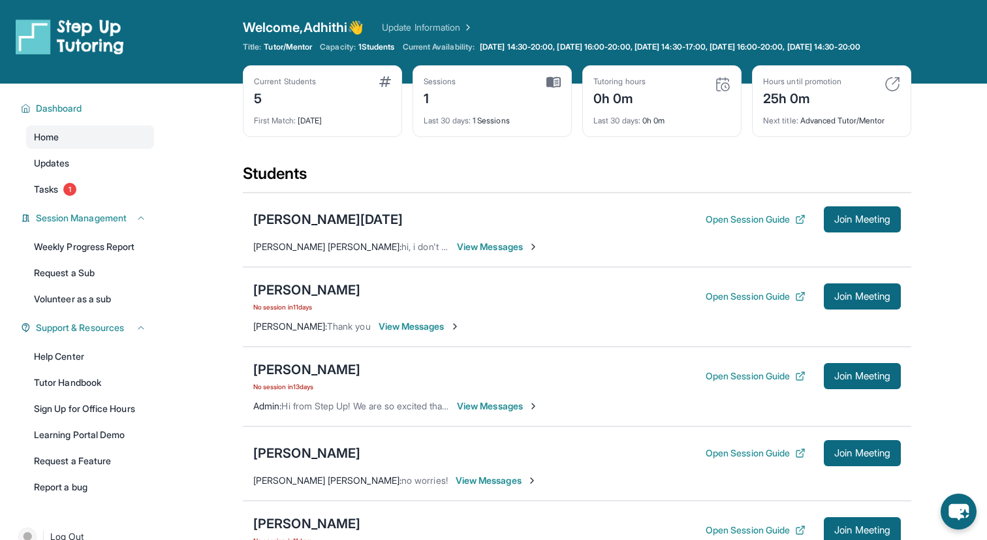
click at [552, 80] on div "Sessions 1 Last 30 days : 1 Sessions" at bounding box center [492, 101] width 159 height 72
click at [718, 89] on img at bounding box center [723, 84] width 16 height 16
click at [503, 253] on span "View Messages" at bounding box center [498, 246] width 82 height 13
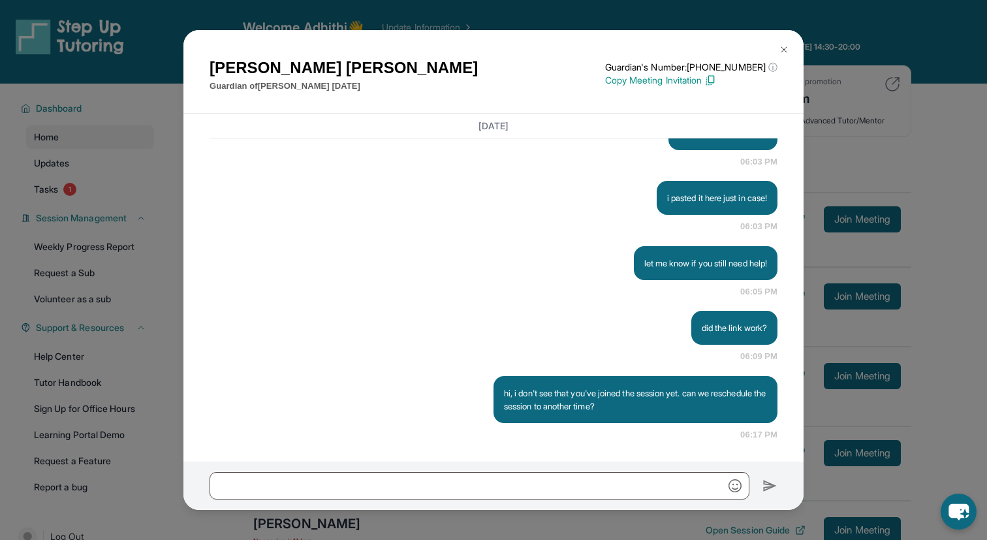
scroll to position [68, 0]
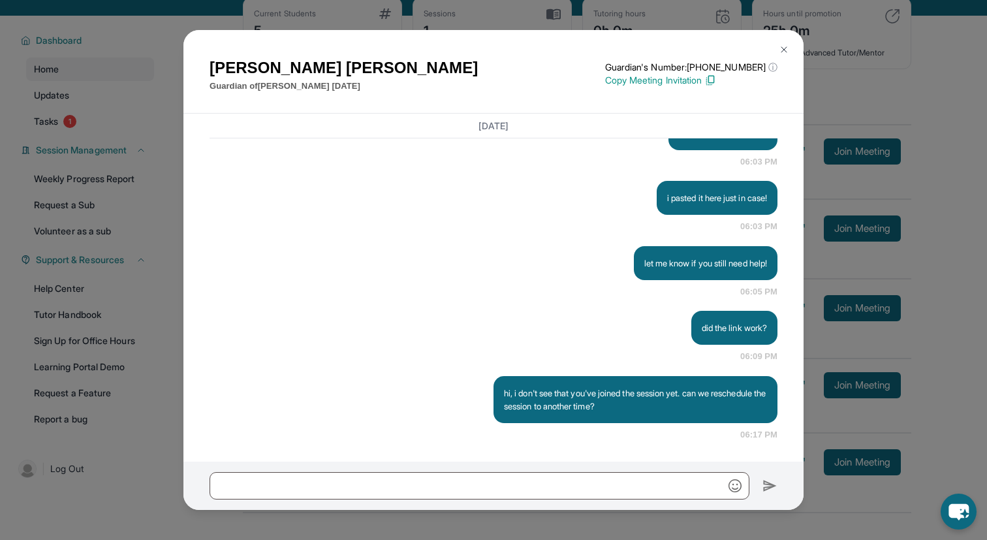
click at [780, 46] on img at bounding box center [784, 49] width 10 height 10
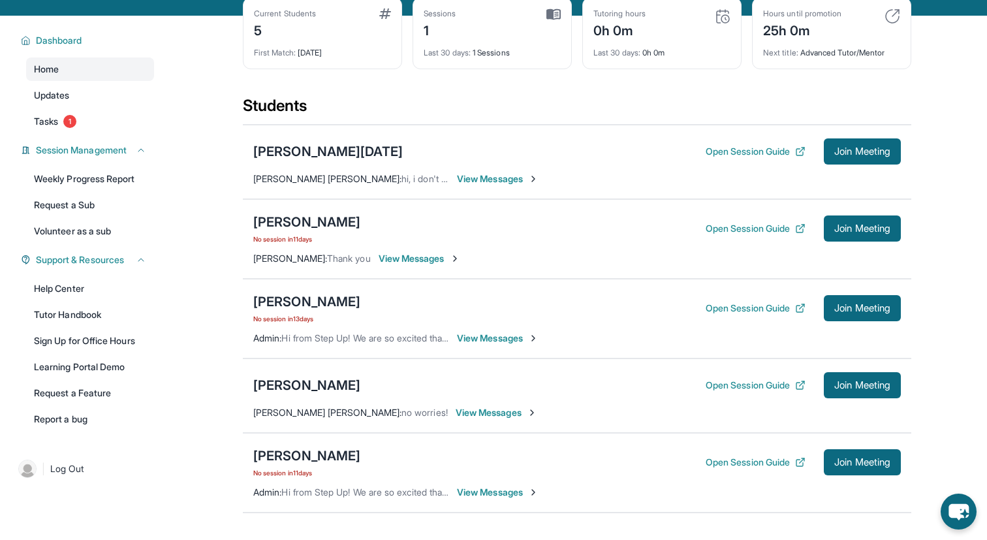
click at [469, 185] on span "View Messages" at bounding box center [498, 178] width 82 height 13
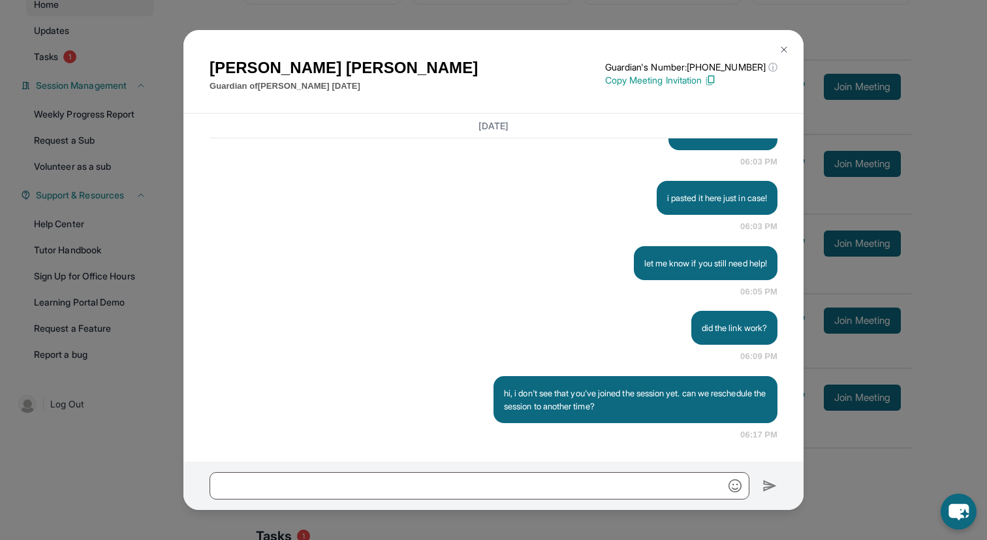
scroll to position [136, 0]
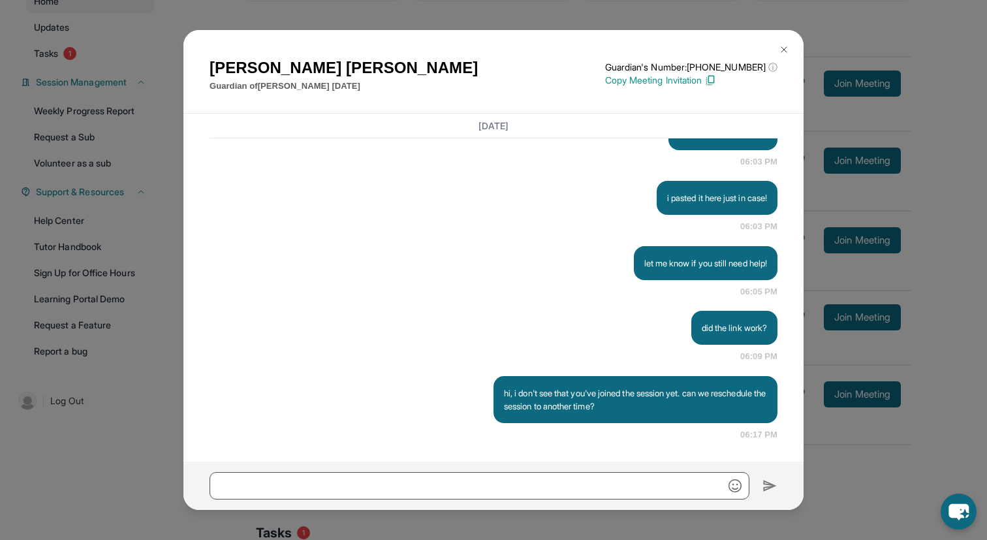
click at [788, 47] on img at bounding box center [784, 49] width 10 height 10
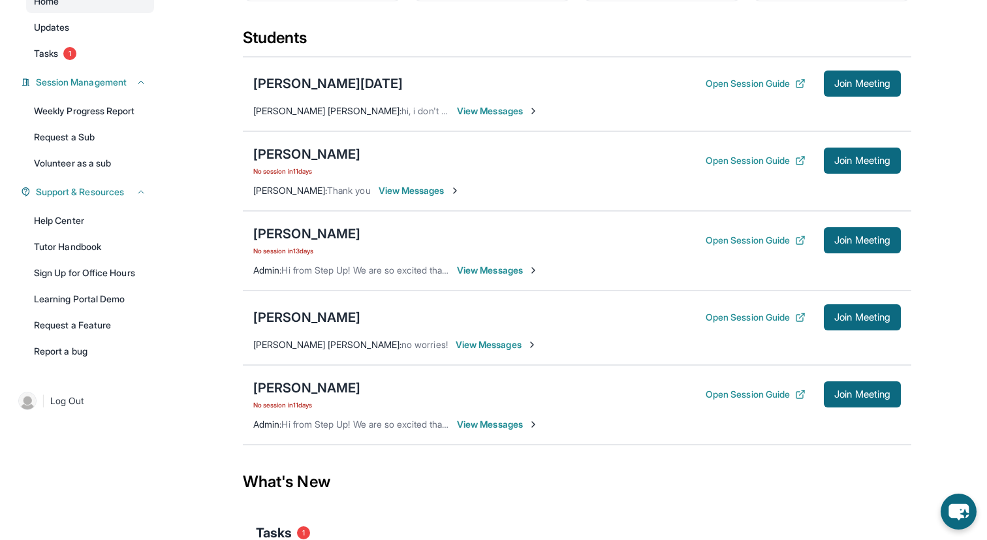
scroll to position [0, 0]
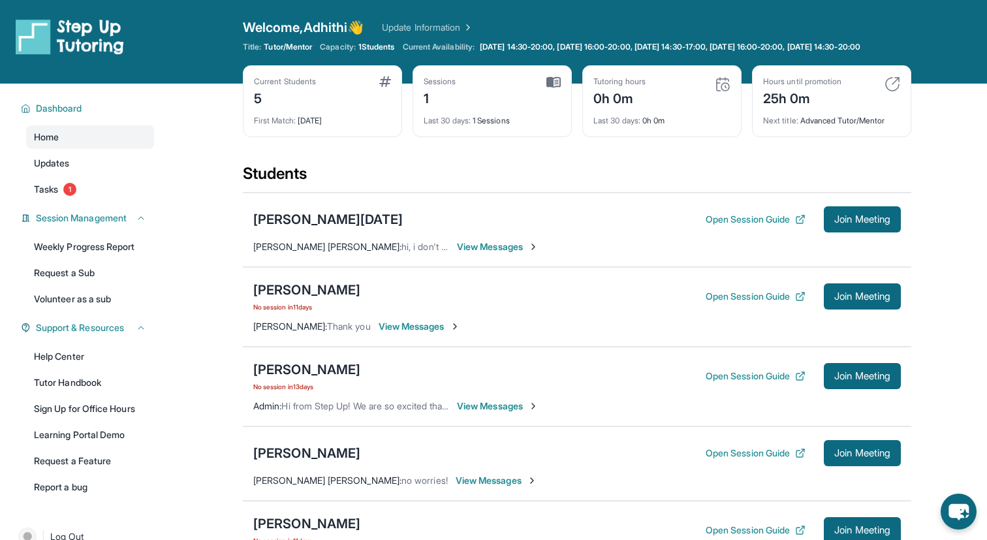
click at [476, 251] on span "View Messages" at bounding box center [498, 246] width 82 height 13
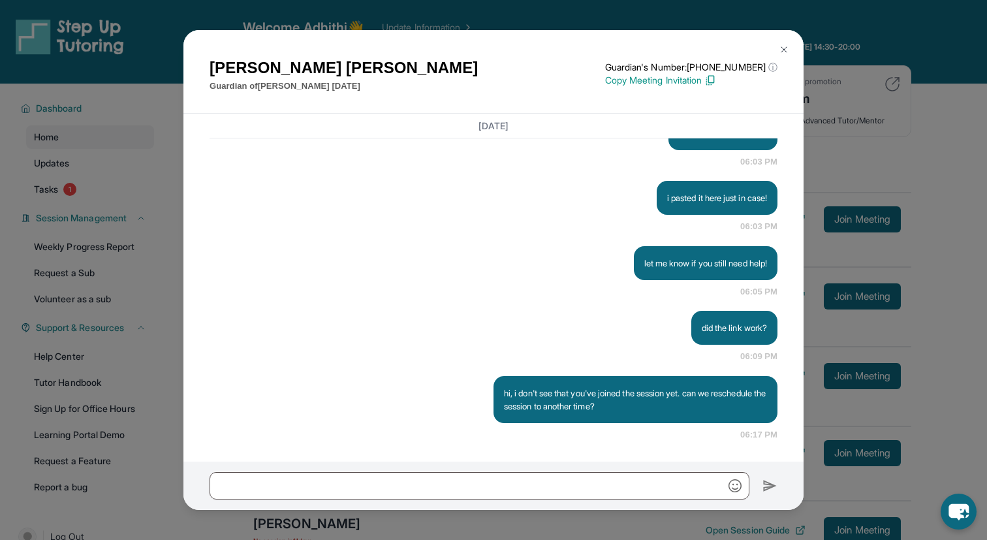
scroll to position [2140, 0]
click at [874, 191] on div "[PERSON_NAME] Guardian of [PERSON_NAME][DATE] Guardian's Number: [PHONE_NUMBER]…" at bounding box center [493, 270] width 987 height 540
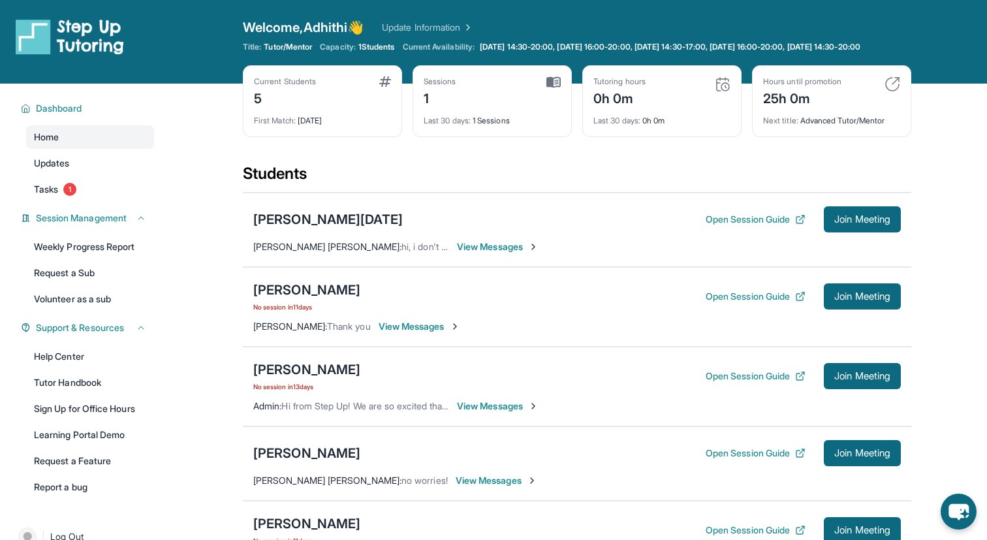
click at [517, 253] on span "View Messages" at bounding box center [498, 246] width 82 height 13
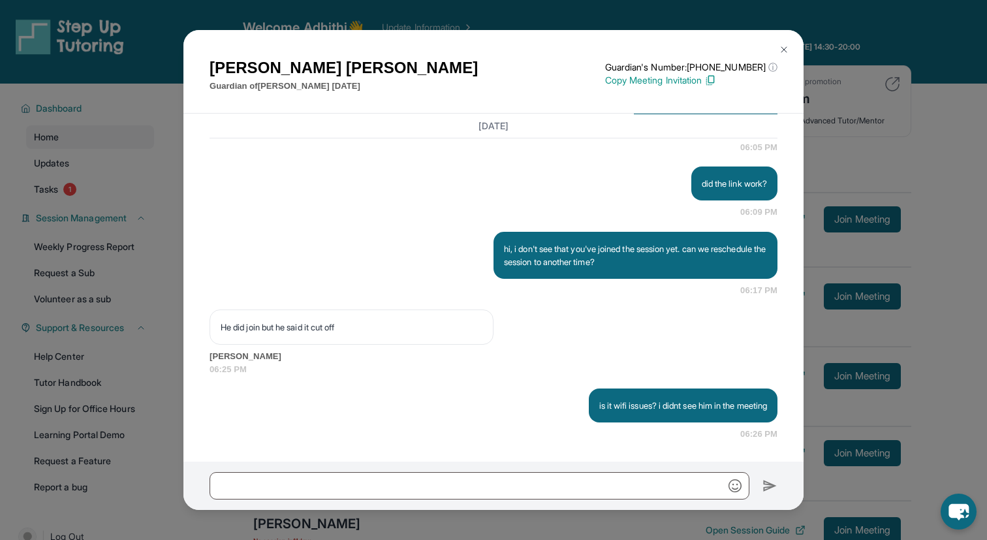
scroll to position [2284, 0]
click at [779, 130] on div "September 18, 2025 <p>**New Step Up Tutoring Match Chat**: Hi Ingrid! This is t…" at bounding box center [493, 288] width 620 height 348
click at [783, 52] on img at bounding box center [784, 49] width 10 height 10
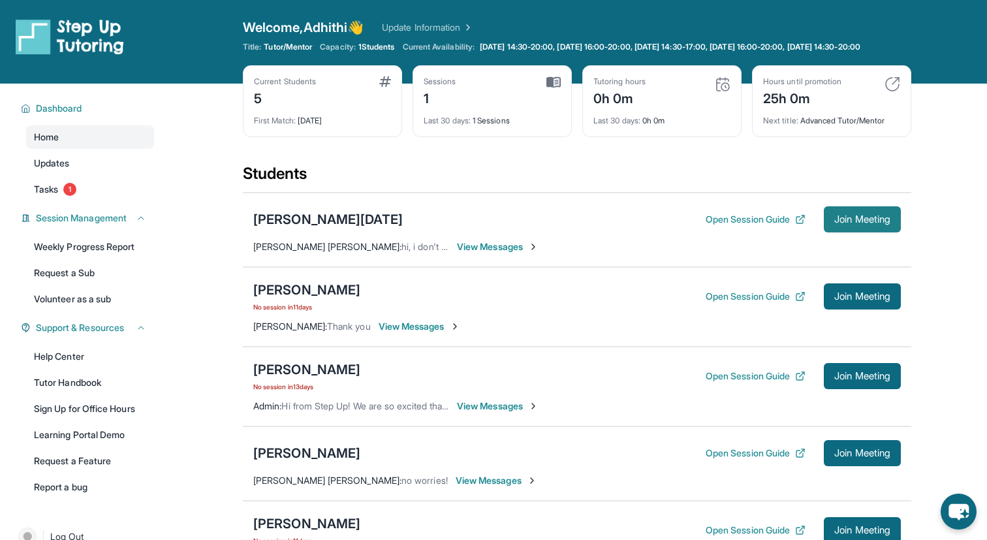
click at [847, 223] on span "Join Meeting" at bounding box center [862, 219] width 56 height 8
click at [415, 333] on span "View Messages" at bounding box center [420, 326] width 82 height 13
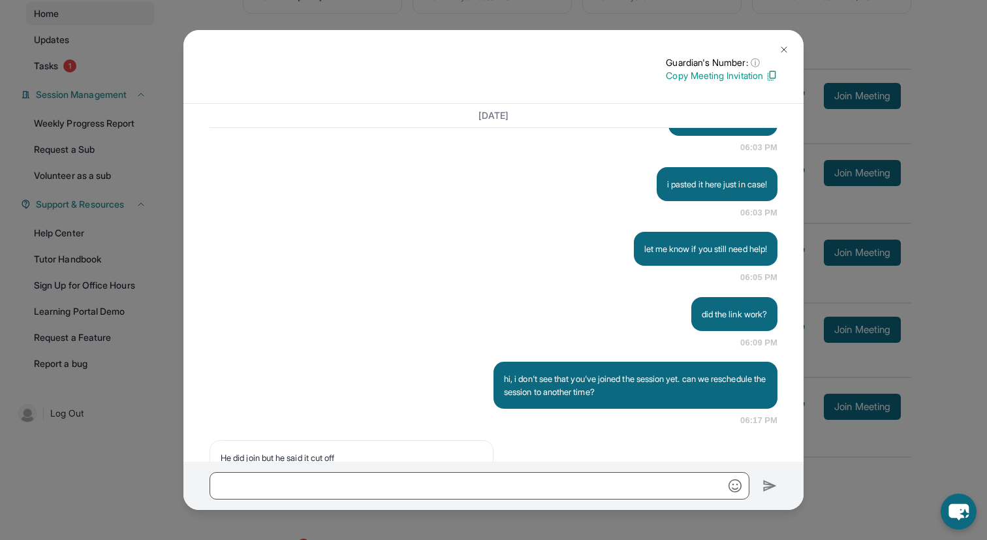
scroll to position [122, 0]
click at [780, 53] on img at bounding box center [784, 49] width 10 height 10
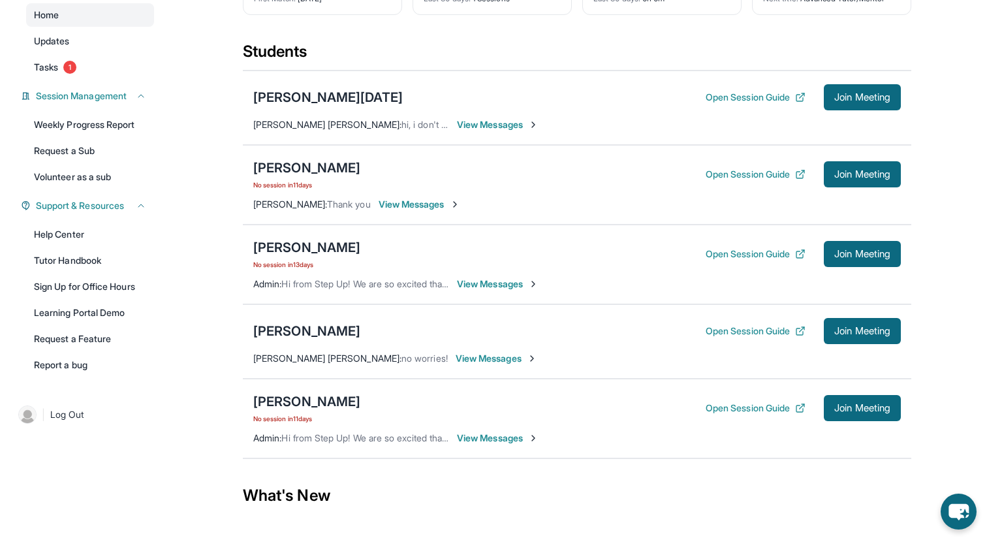
click at [430, 211] on span "View Messages" at bounding box center [420, 204] width 82 height 13
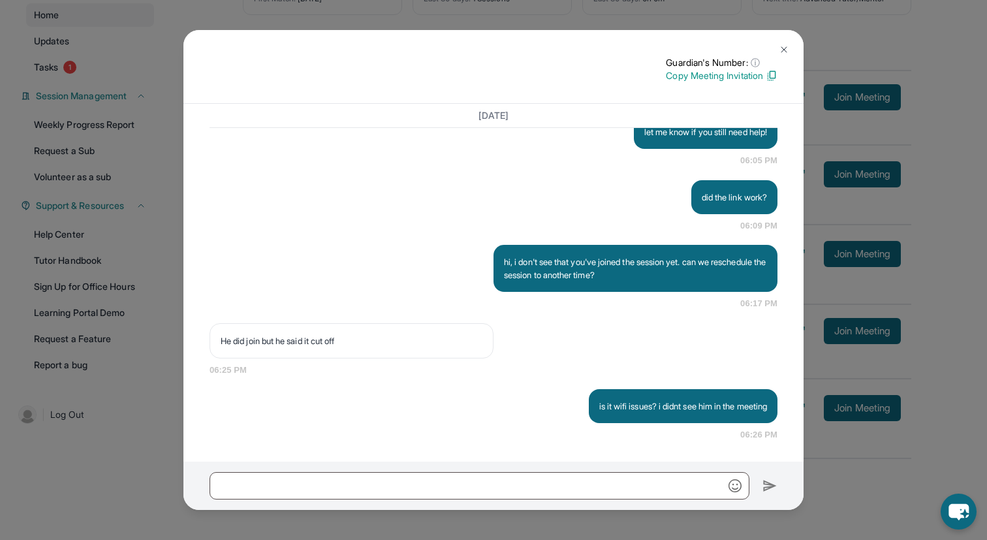
scroll to position [2236, 0]
click at [695, 75] on p "Copy Meeting Invitation" at bounding box center [722, 75] width 112 height 13
click at [785, 54] on img at bounding box center [784, 49] width 10 height 10
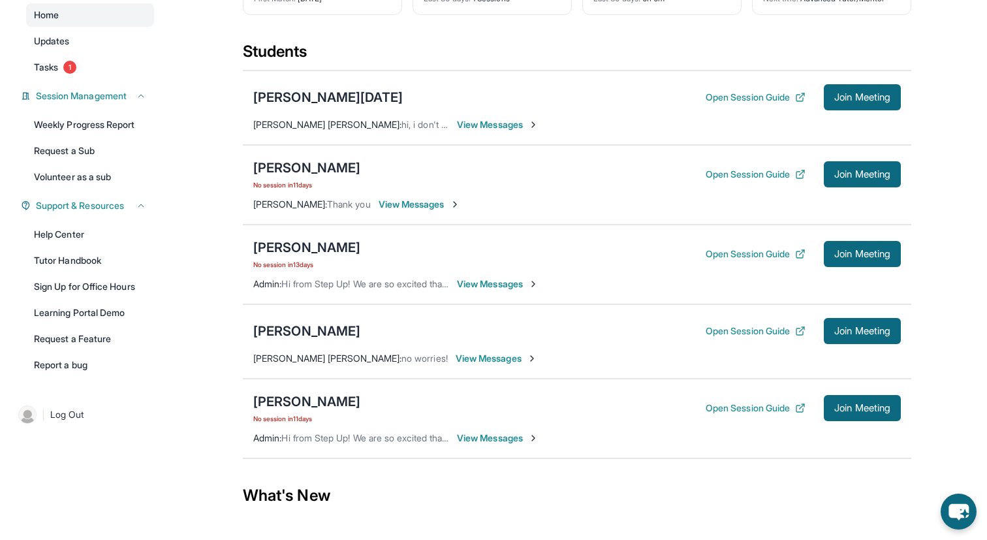
click at [422, 211] on span "View Messages" at bounding box center [420, 204] width 82 height 13
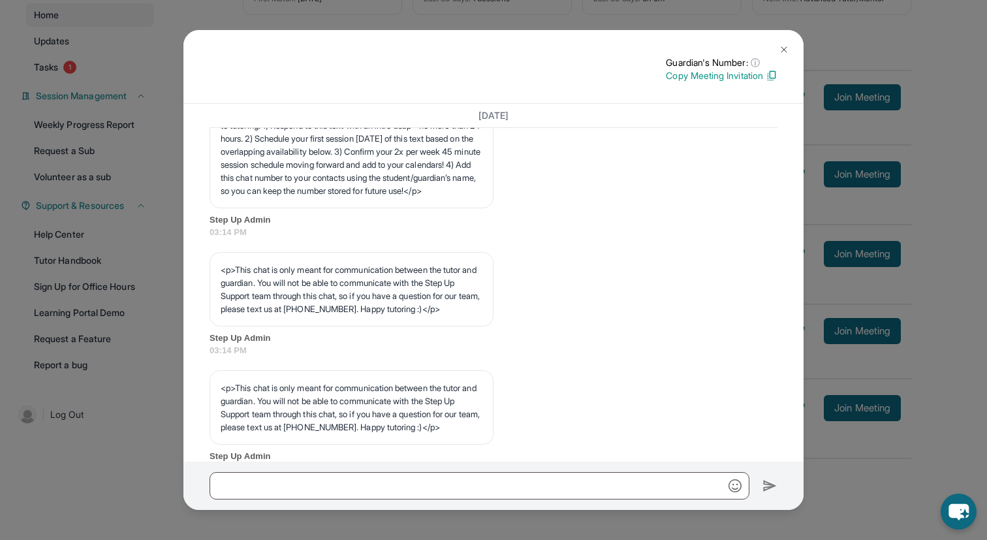
scroll to position [0, 0]
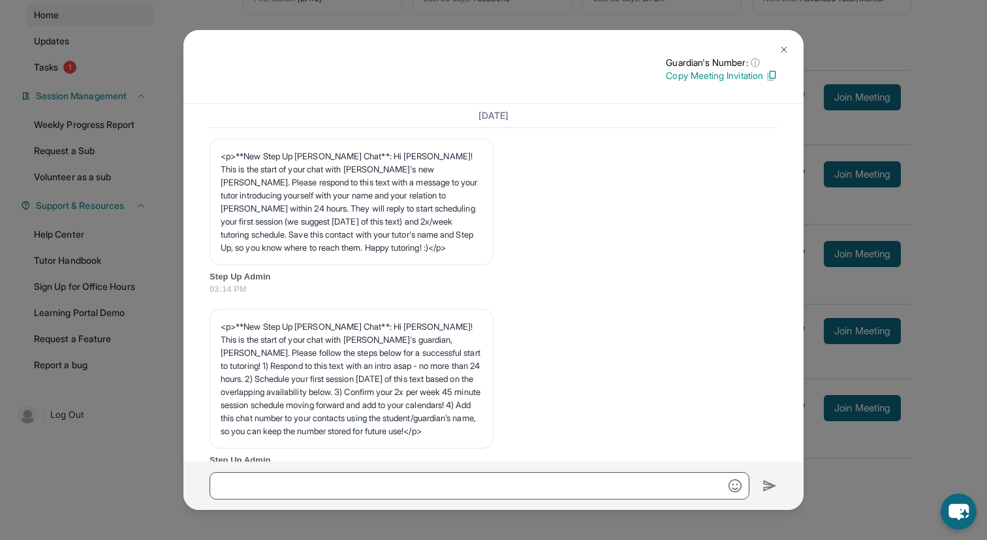
click at [782, 43] on button at bounding box center [784, 50] width 26 height 26
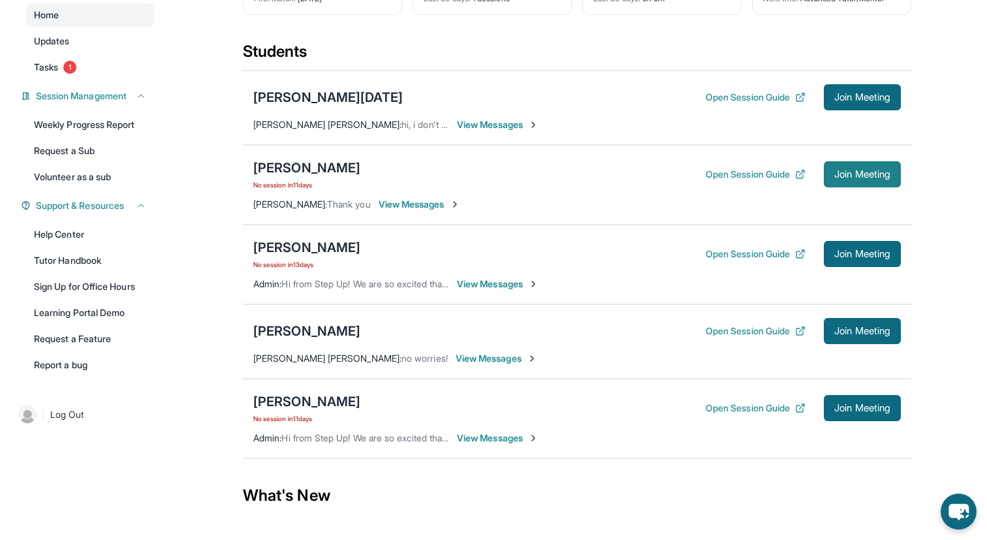
click at [843, 178] on span "Join Meeting" at bounding box center [862, 174] width 56 height 8
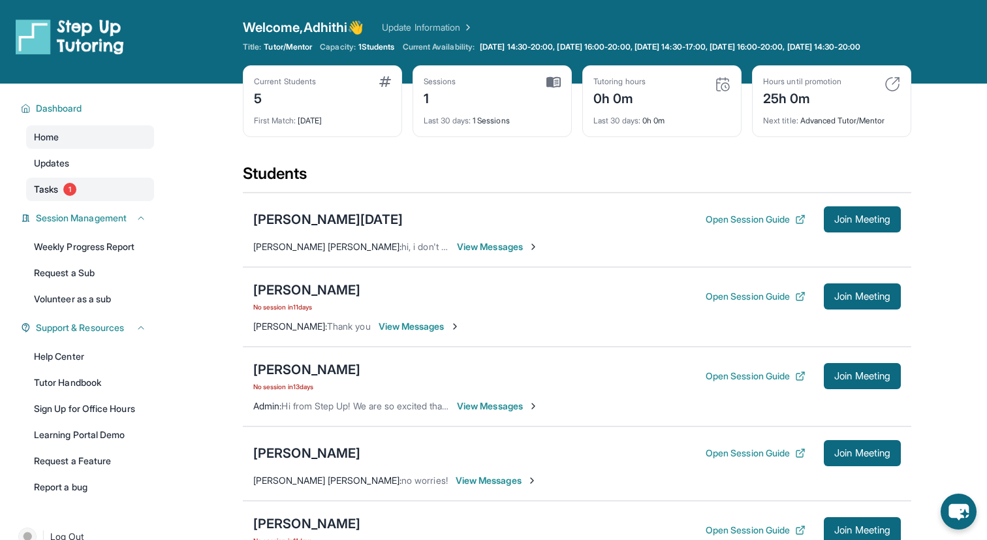
click at [61, 199] on link "Tasks 1" at bounding box center [90, 190] width 128 height 24
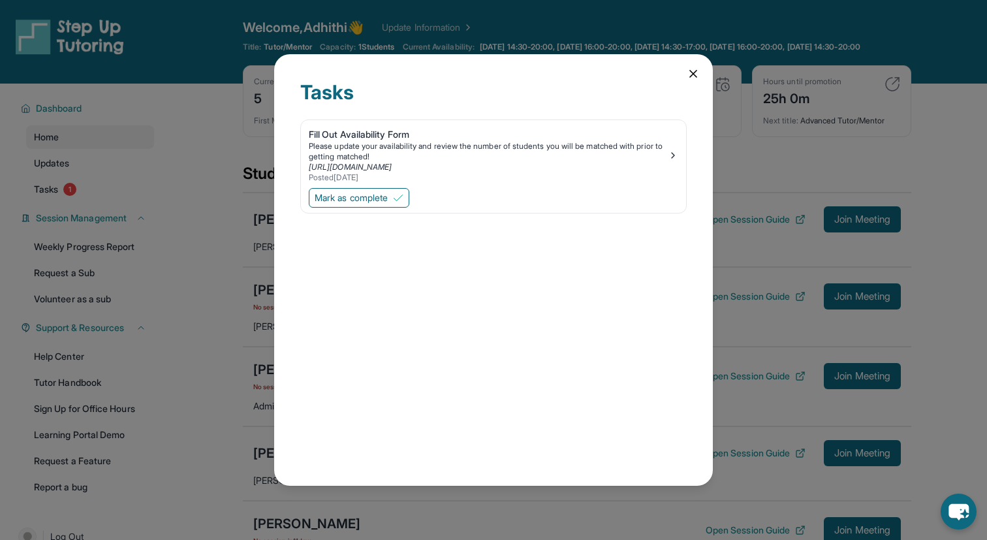
click at [155, 202] on div "Tasks Fill Out Availability Form Please update your availability and review the…" at bounding box center [493, 270] width 987 height 540
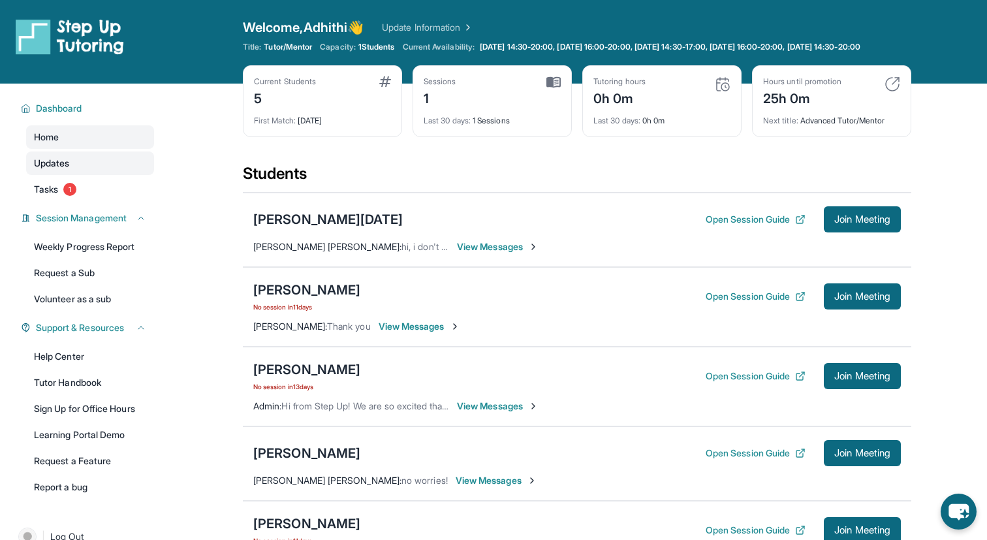
click at [99, 165] on link "Updates" at bounding box center [90, 163] width 128 height 24
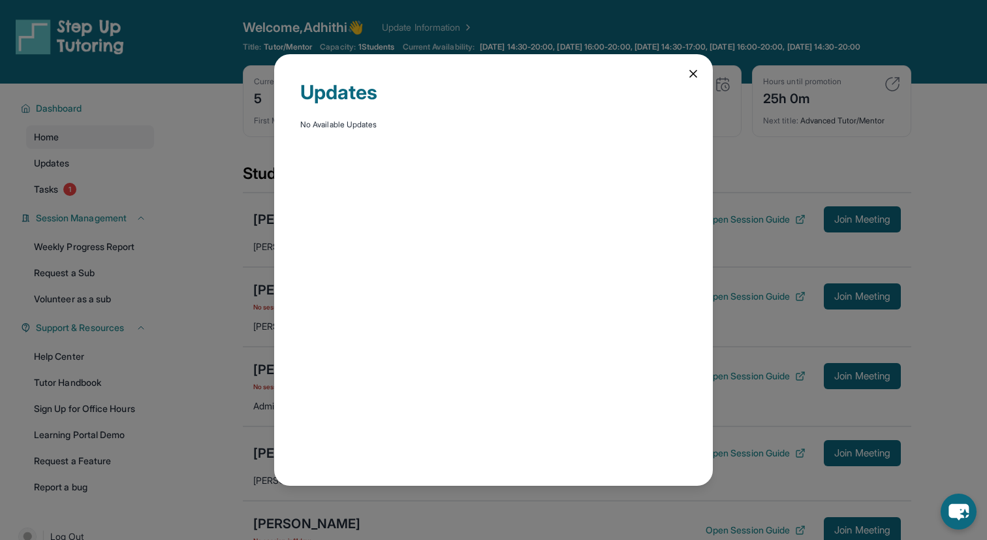
click at [167, 125] on div "Updates No Available Updates" at bounding box center [493, 270] width 987 height 540
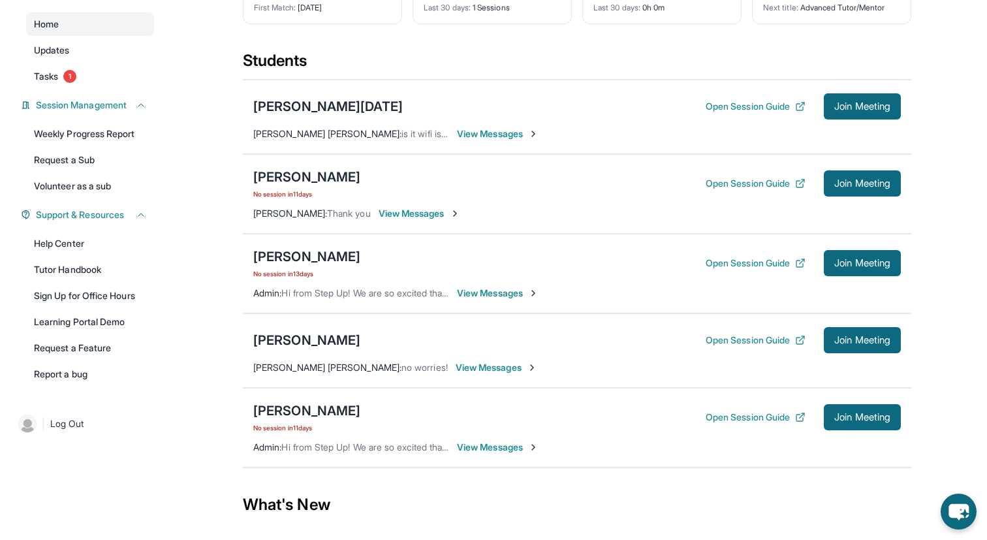
scroll to position [114, 0]
click at [409, 219] on span "View Messages" at bounding box center [420, 212] width 82 height 13
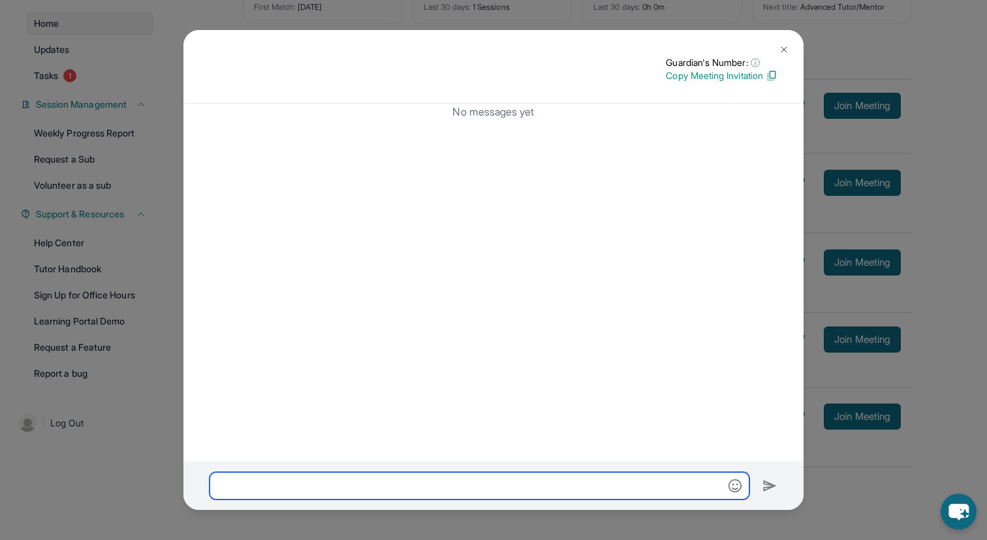
click at [358, 484] on input "text" at bounding box center [480, 485] width 540 height 27
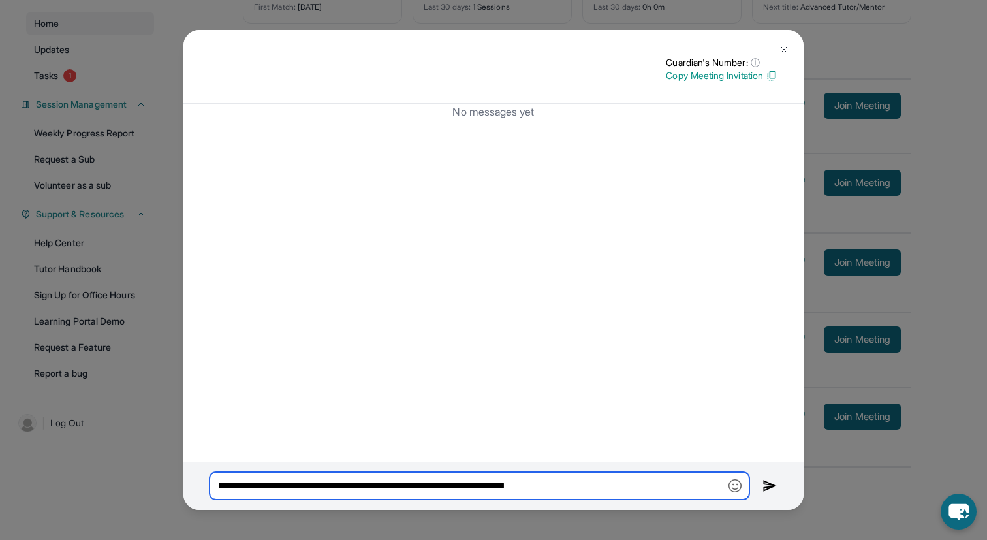
type input "**********"
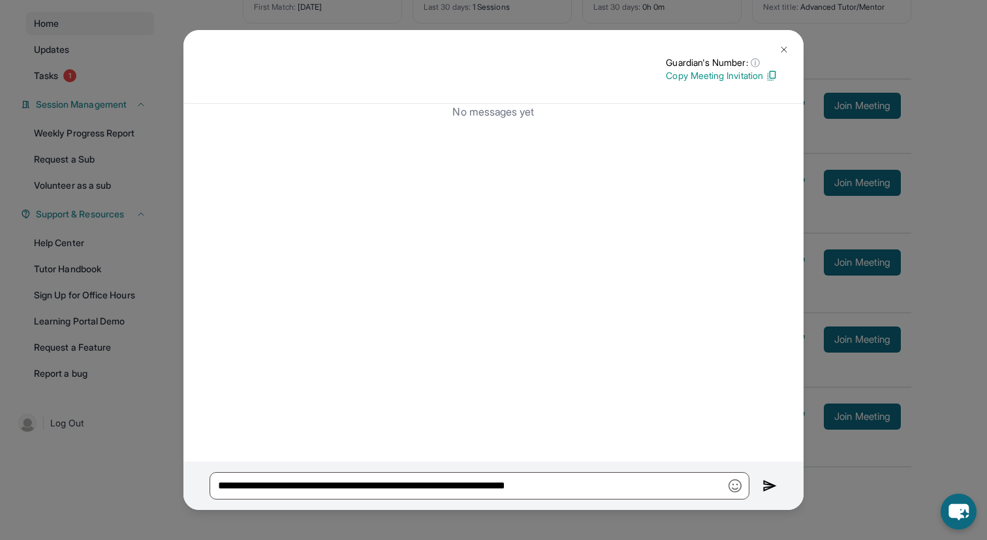
click at [767, 487] on img at bounding box center [770, 486] width 15 height 16
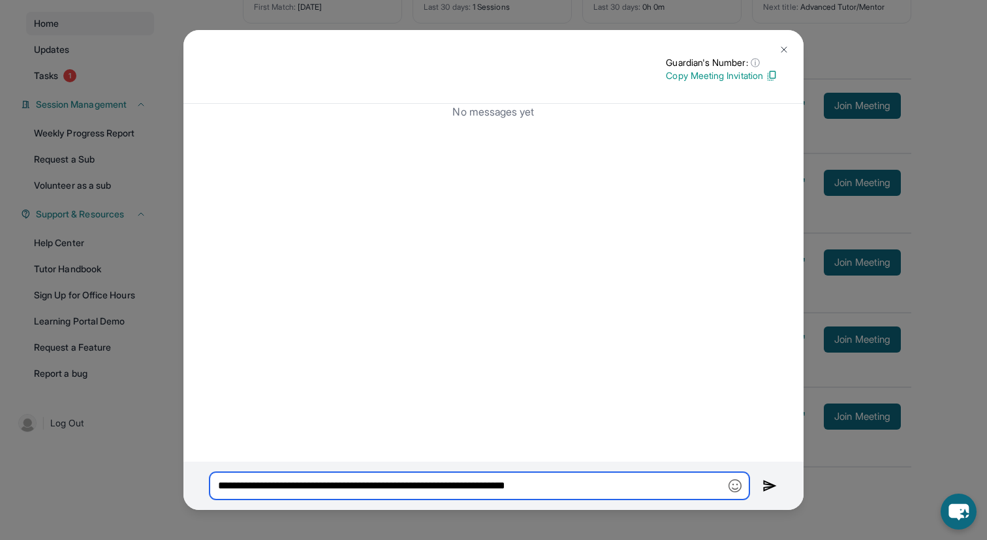
drag, startPoint x: 602, startPoint y: 483, endPoint x: 216, endPoint y: 482, distance: 385.9
click at [216, 482] on input "**********" at bounding box center [480, 485] width 540 height 27
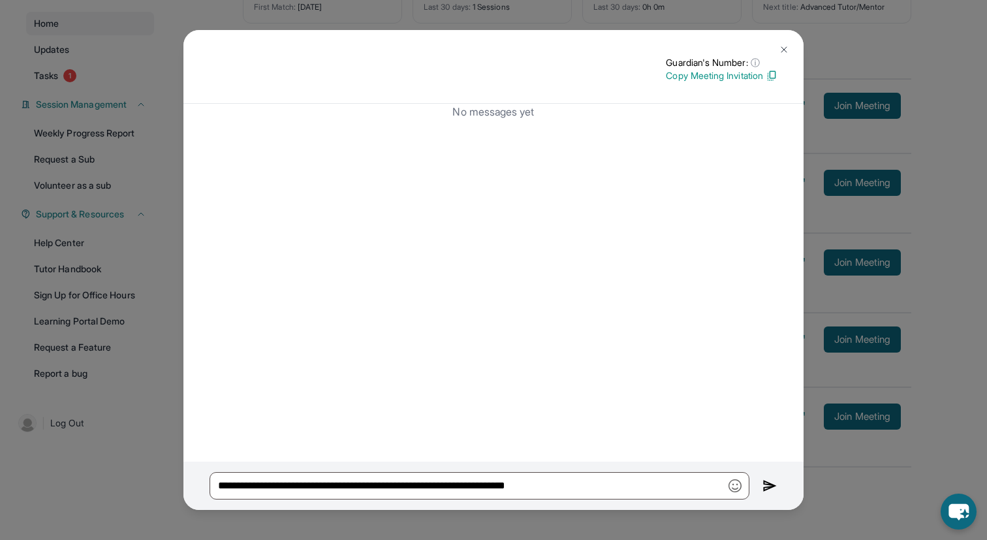
click at [787, 44] on img at bounding box center [784, 49] width 10 height 10
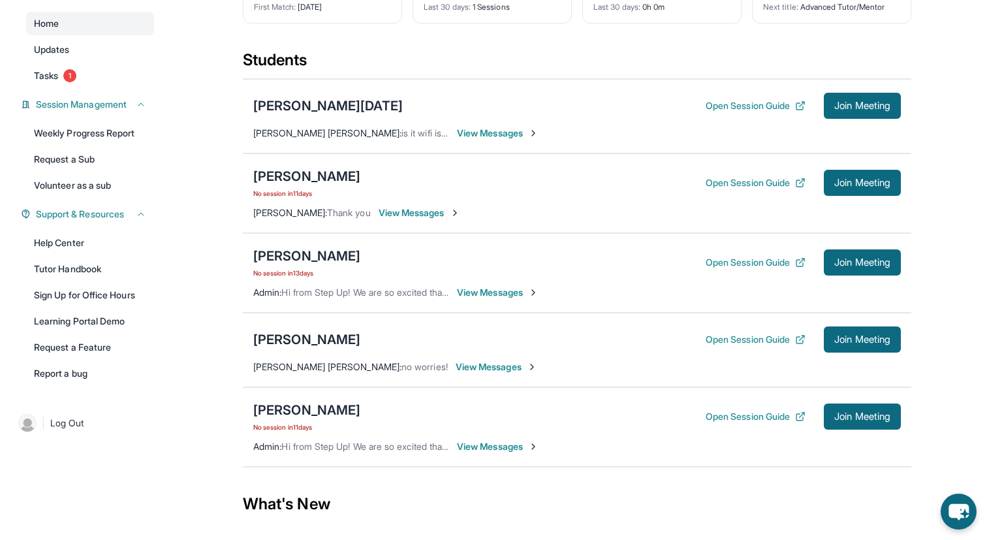
click at [488, 140] on span "View Messages" at bounding box center [498, 133] width 82 height 13
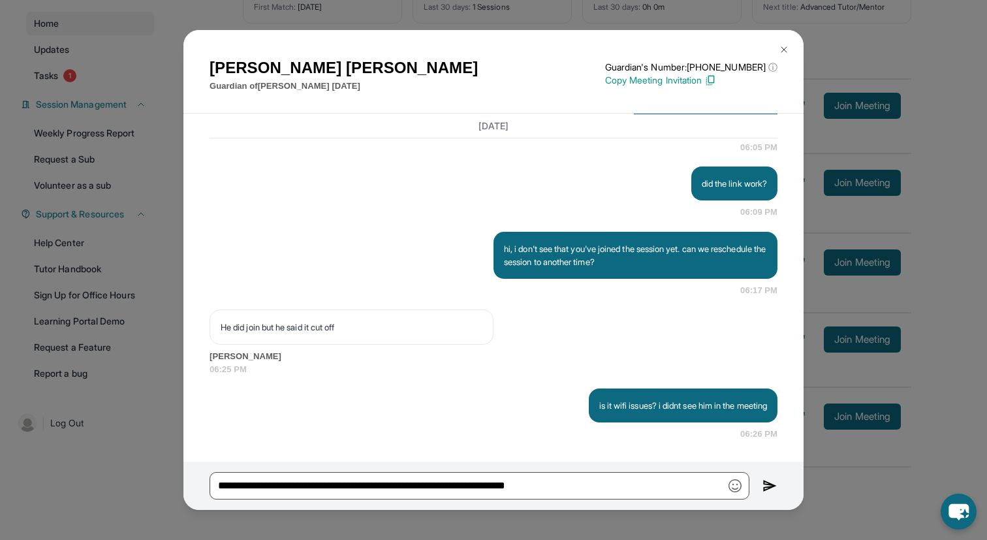
scroll to position [2284, 0]
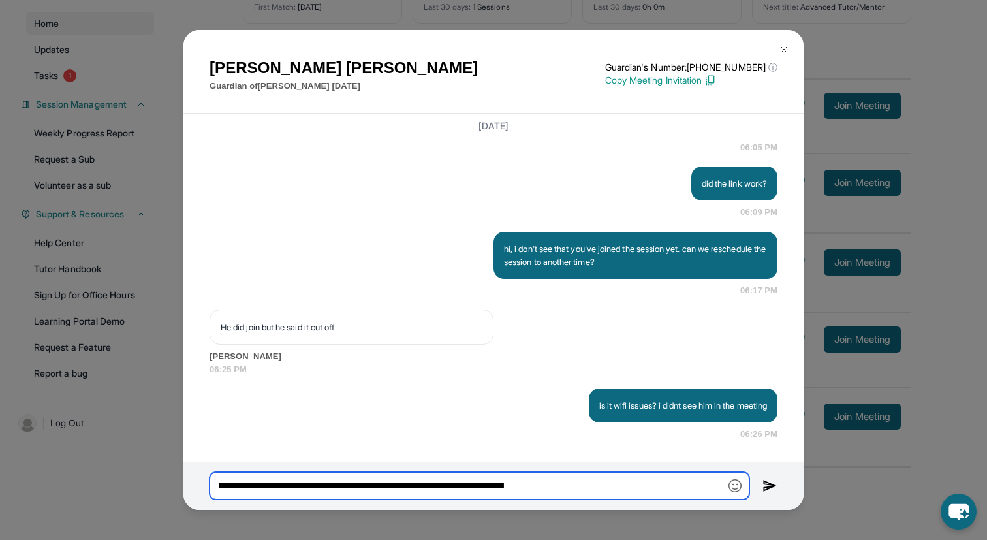
drag, startPoint x: 581, startPoint y: 486, endPoint x: 219, endPoint y: 490, distance: 361.7
click at [219, 490] on input "**********" at bounding box center [480, 485] width 540 height 27
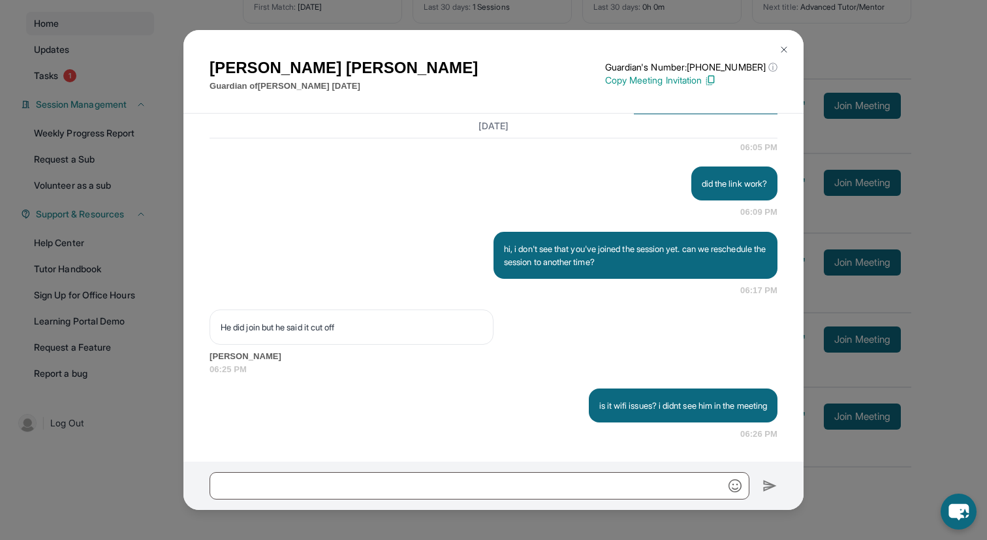
click at [788, 46] on img at bounding box center [784, 49] width 10 height 10
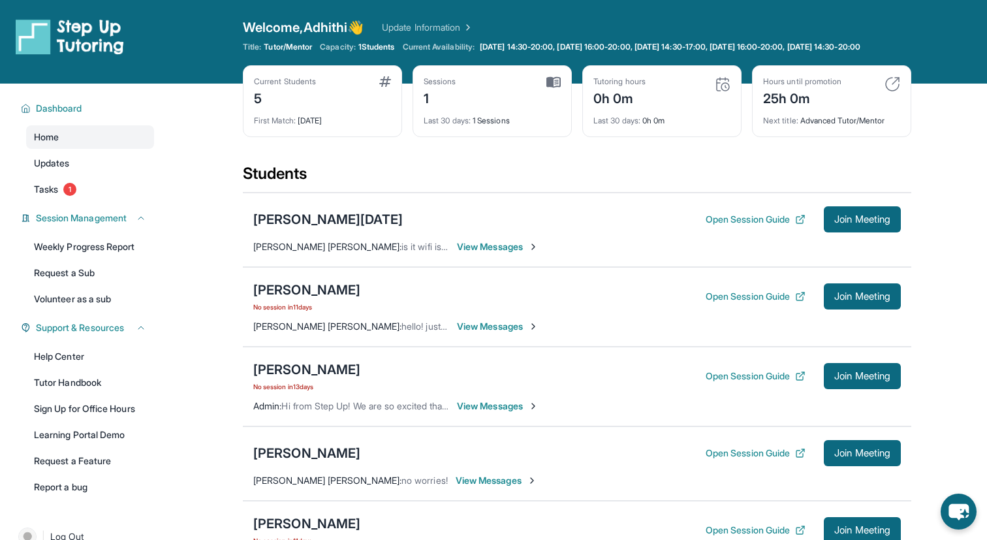
click at [467, 333] on span "View Messages" at bounding box center [498, 326] width 82 height 13
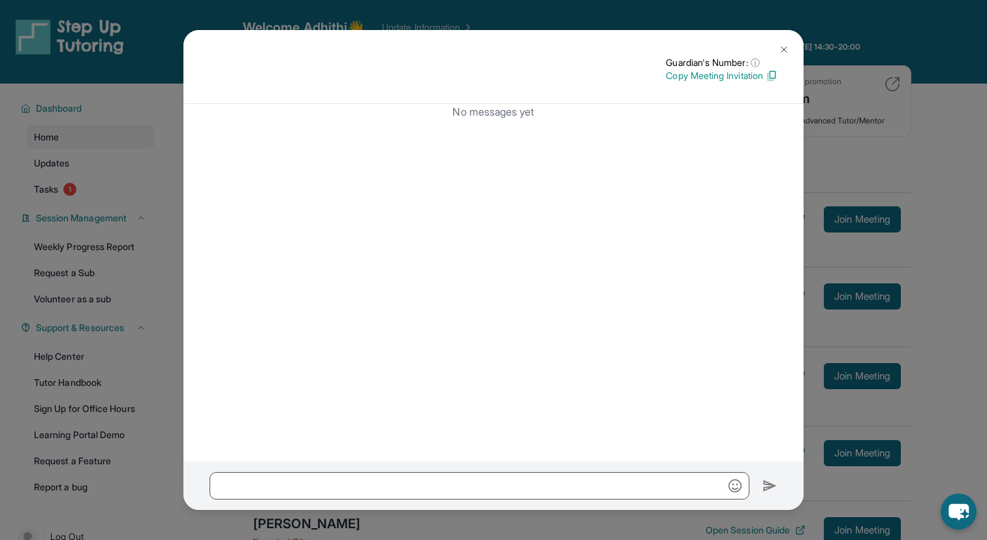
click at [786, 46] on img at bounding box center [784, 49] width 10 height 10
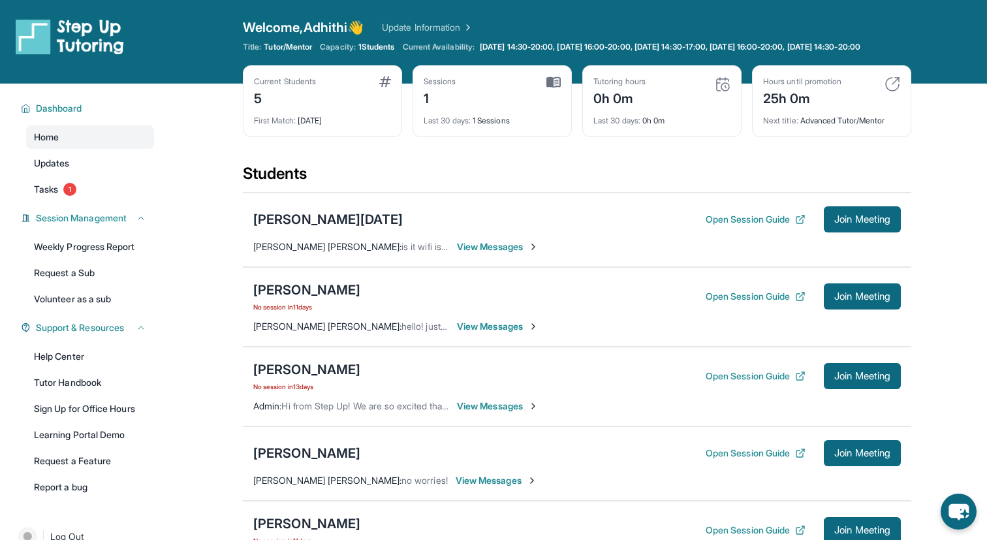
click at [512, 253] on span "View Messages" at bounding box center [498, 246] width 82 height 13
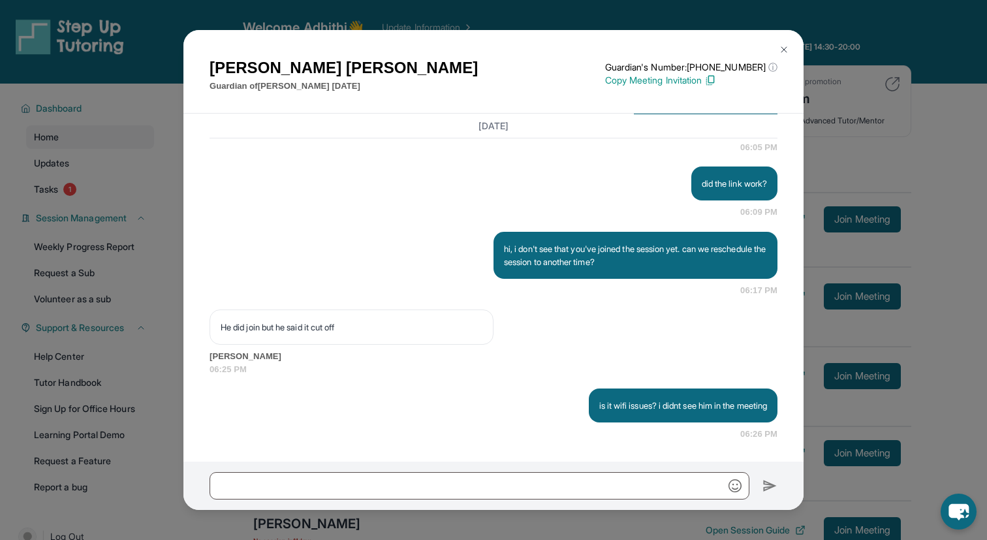
scroll to position [2284, 0]
click at [841, 240] on div "[PERSON_NAME] Guardian of [PERSON_NAME][DATE] Guardian's Number: [PHONE_NUMBER]…" at bounding box center [493, 270] width 987 height 540
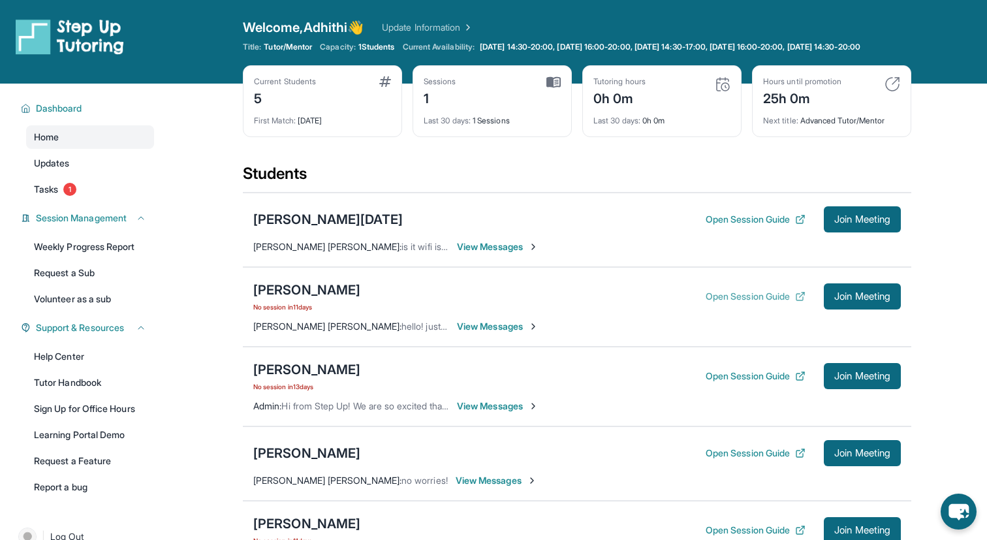
click at [767, 303] on button "Open Session Guide" at bounding box center [756, 296] width 100 height 13
click at [838, 300] on span "Join Meeting" at bounding box center [862, 297] width 56 height 8
